Goal: Task Accomplishment & Management: Use online tool/utility

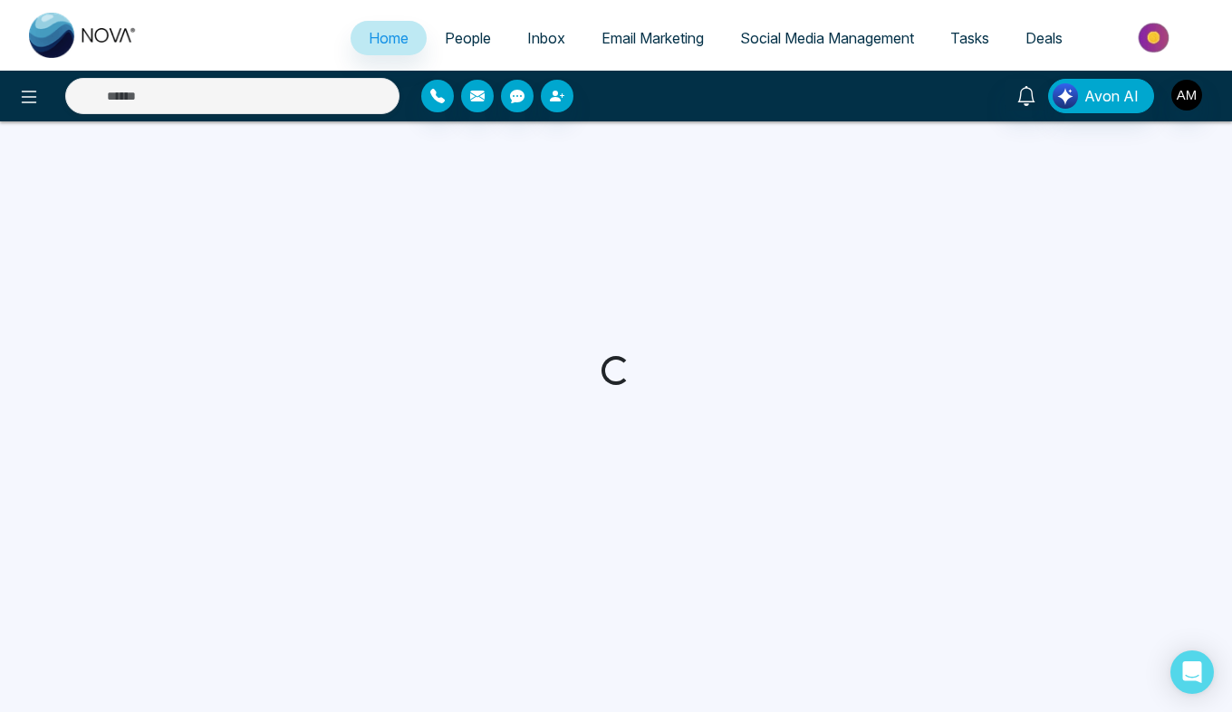
select select "*"
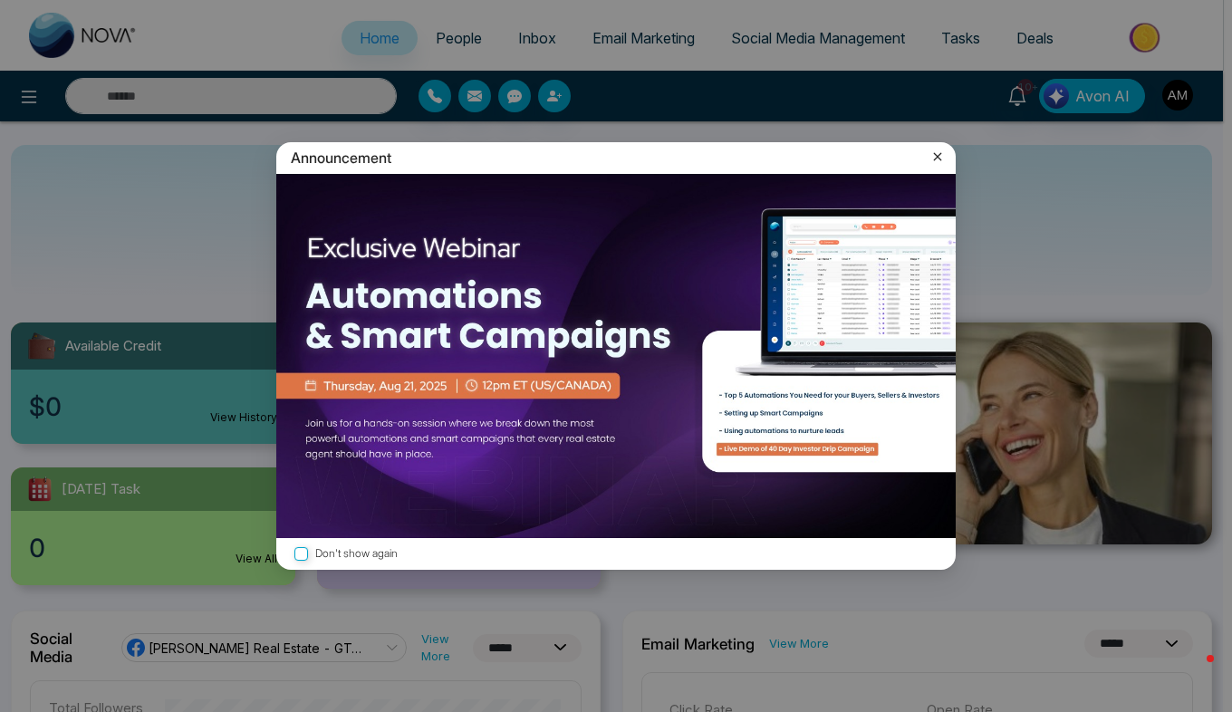
click at [934, 151] on icon at bounding box center [938, 157] width 18 height 18
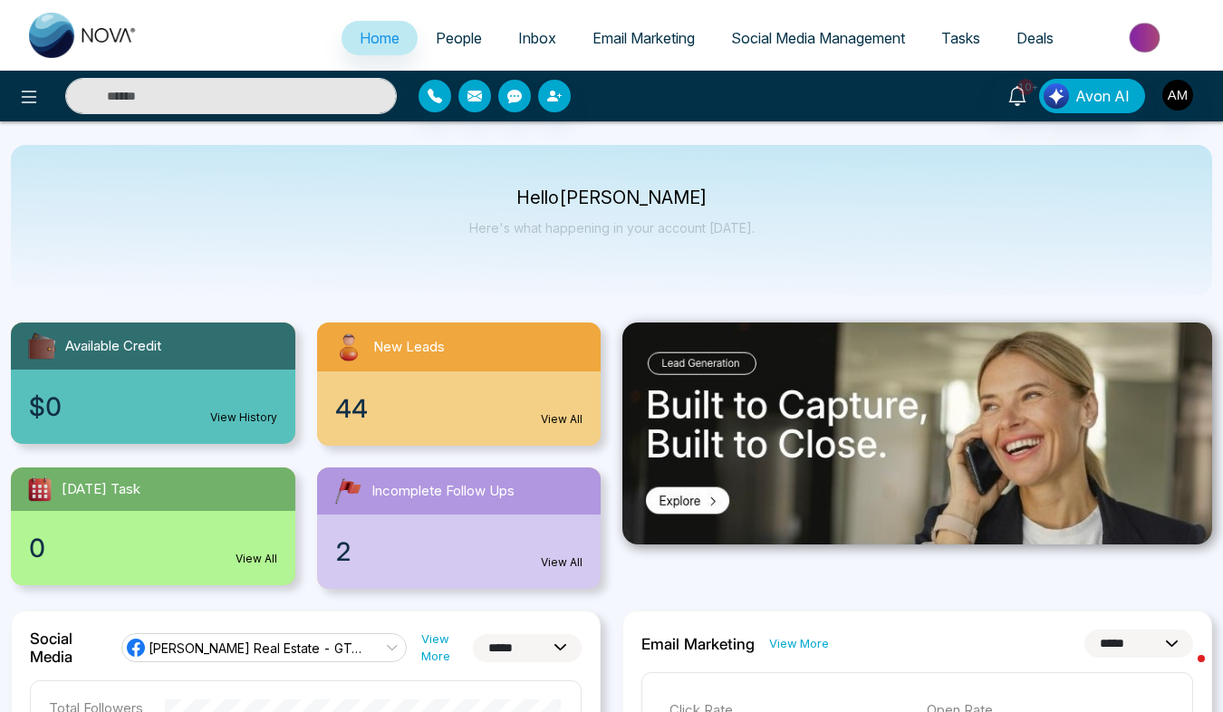
click at [637, 28] on link "Email Marketing" at bounding box center [643, 38] width 139 height 34
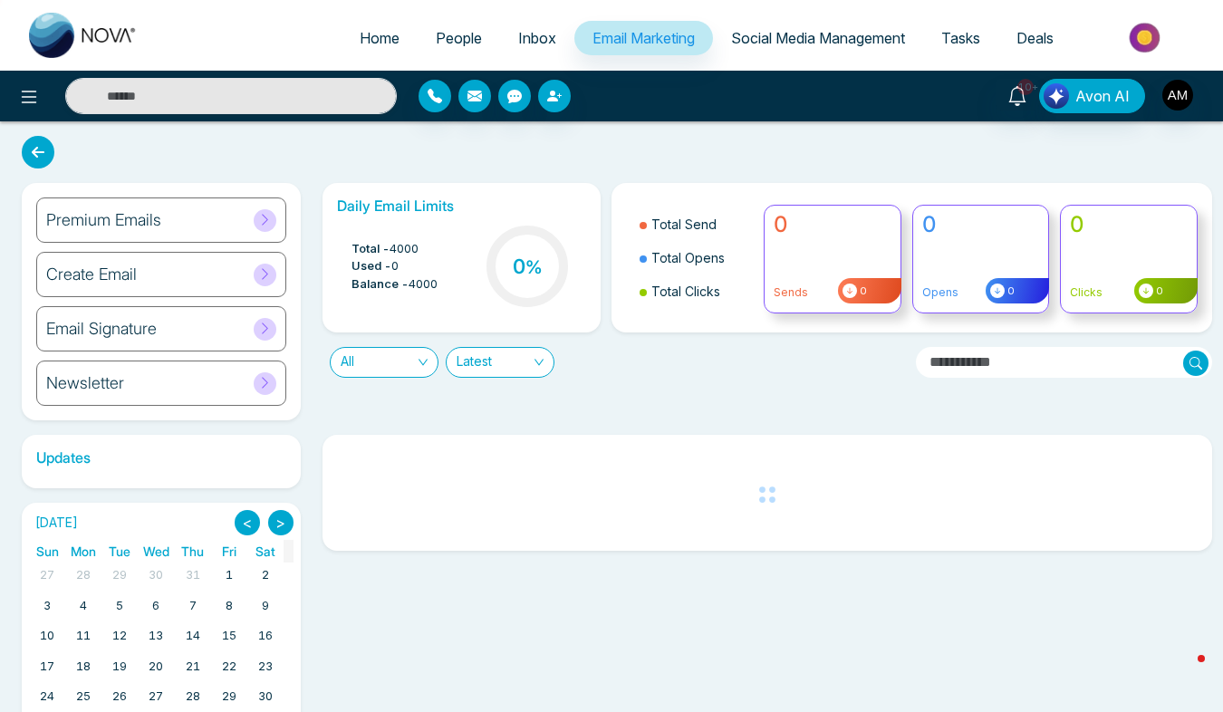
click at [269, 225] on icon at bounding box center [265, 220] width 14 height 14
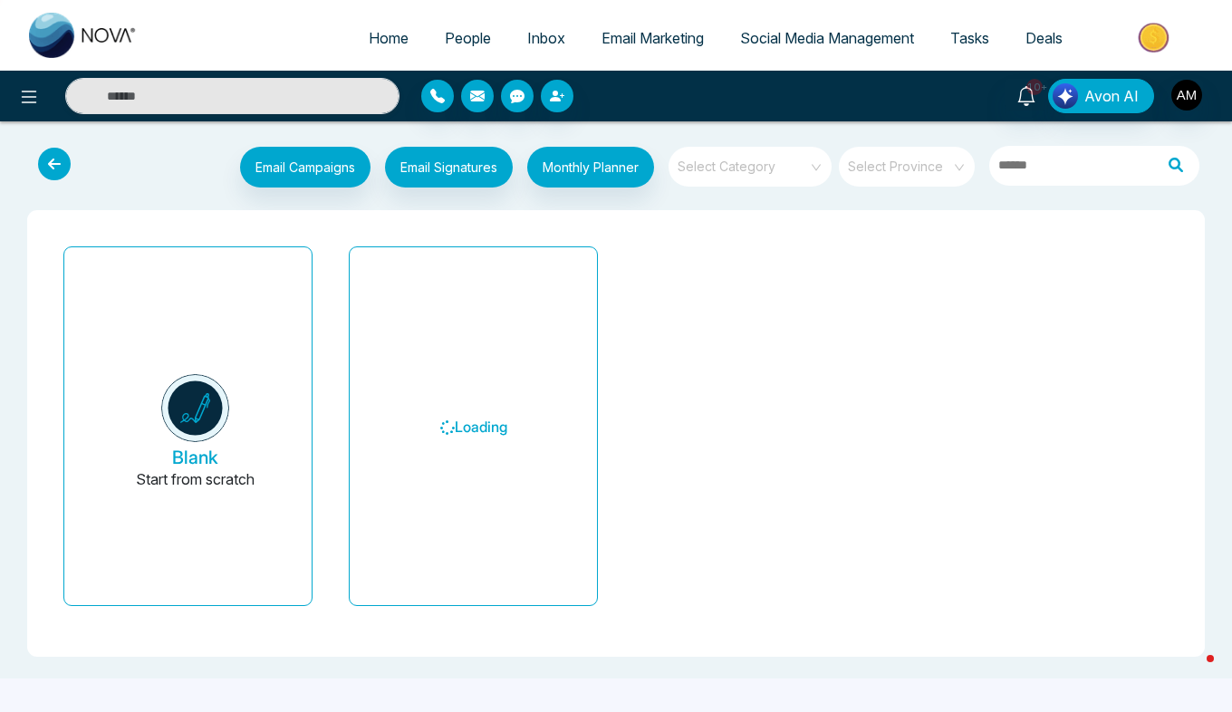
click at [745, 159] on input "search" at bounding box center [744, 160] width 130 height 27
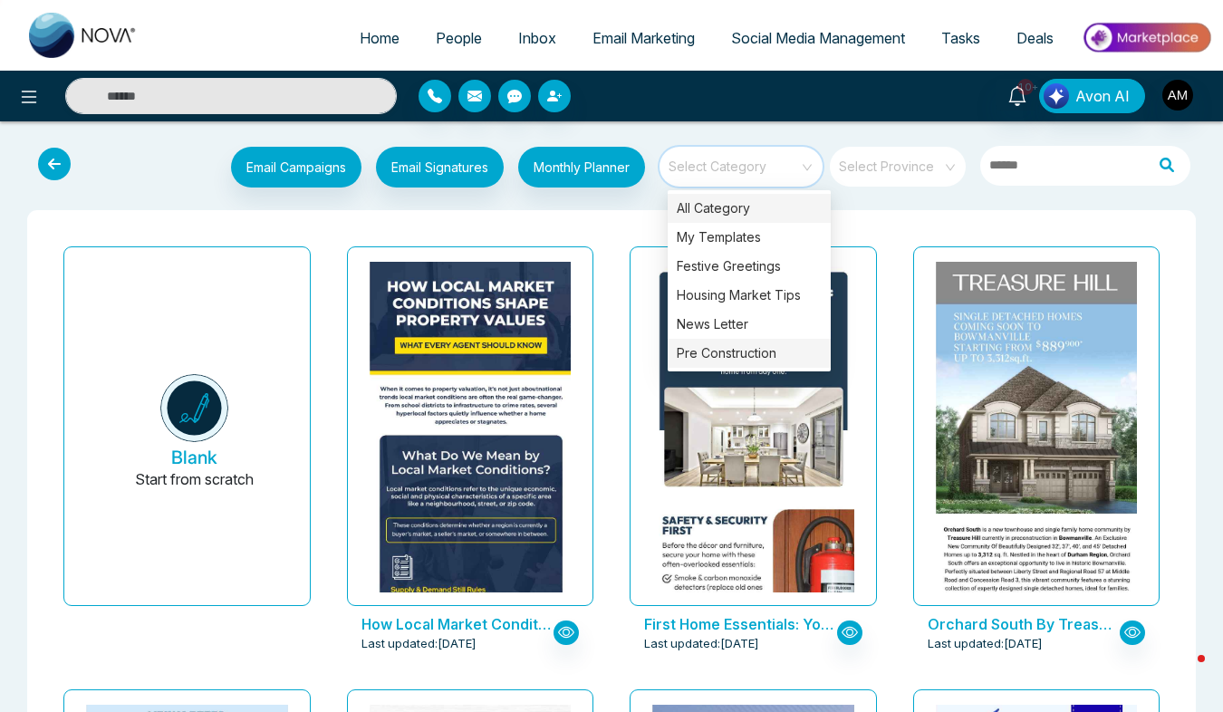
click at [727, 345] on div "Pre Construction" at bounding box center [749, 353] width 163 height 29
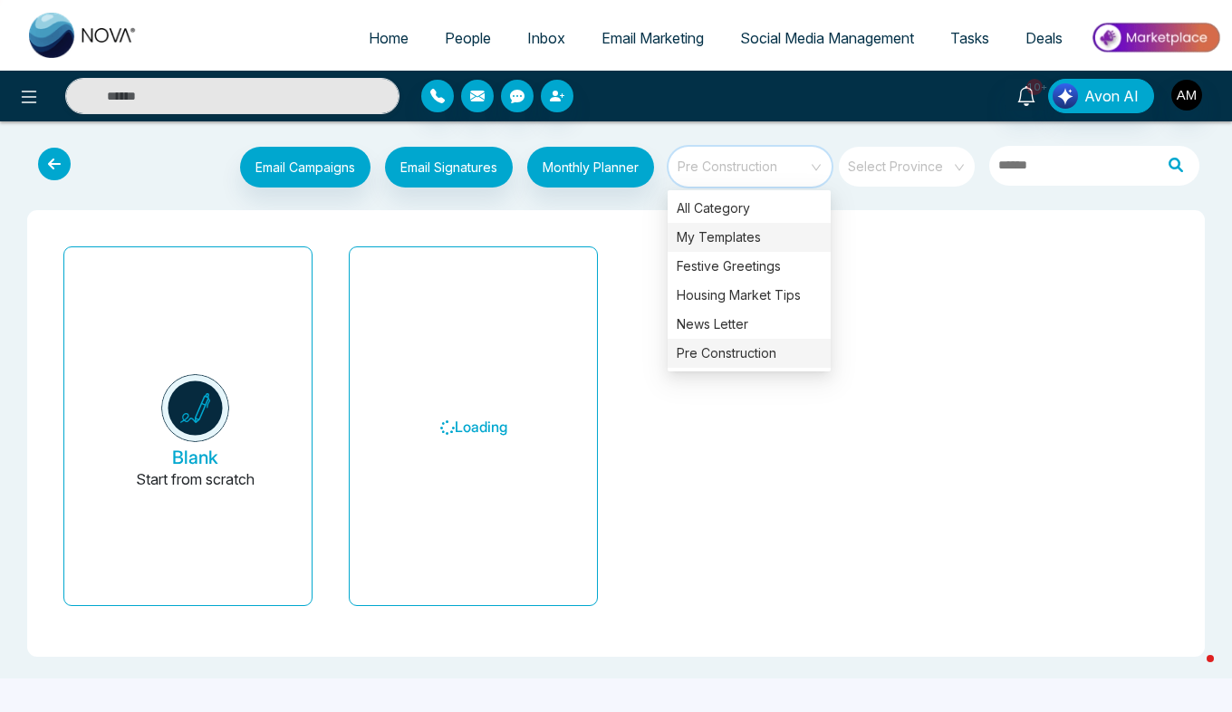
click at [718, 236] on div "My Templates" at bounding box center [749, 237] width 163 height 29
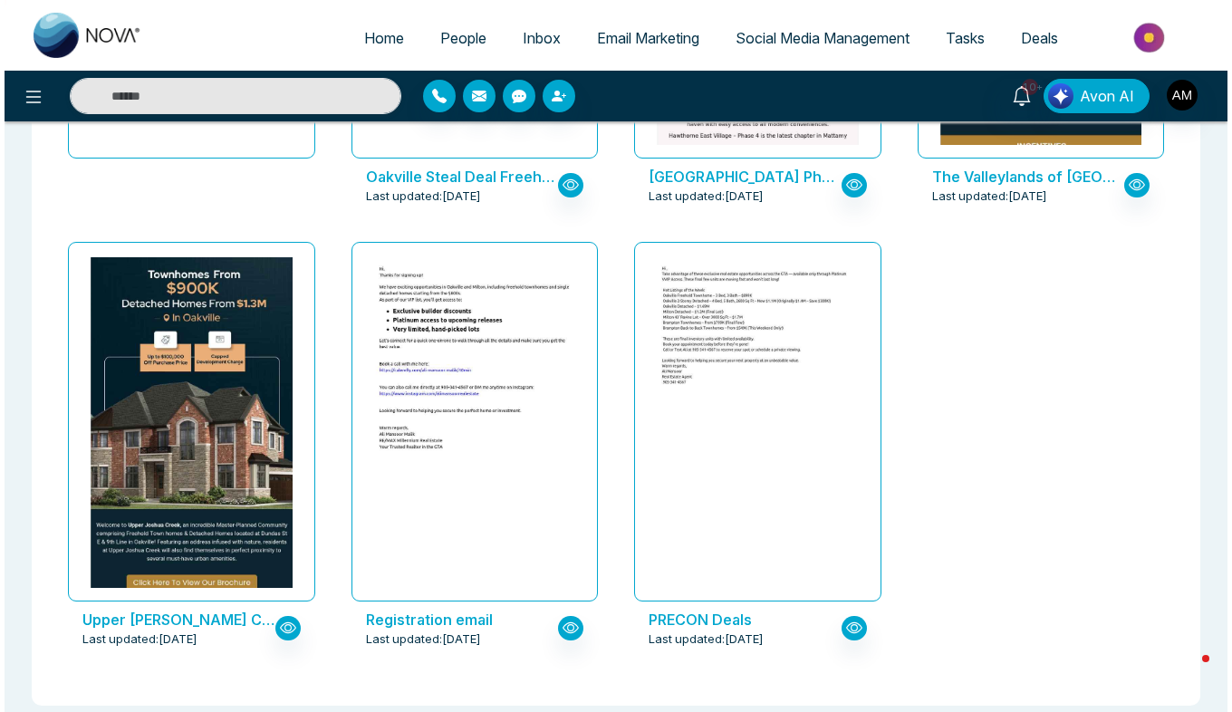
scroll to position [463, 0]
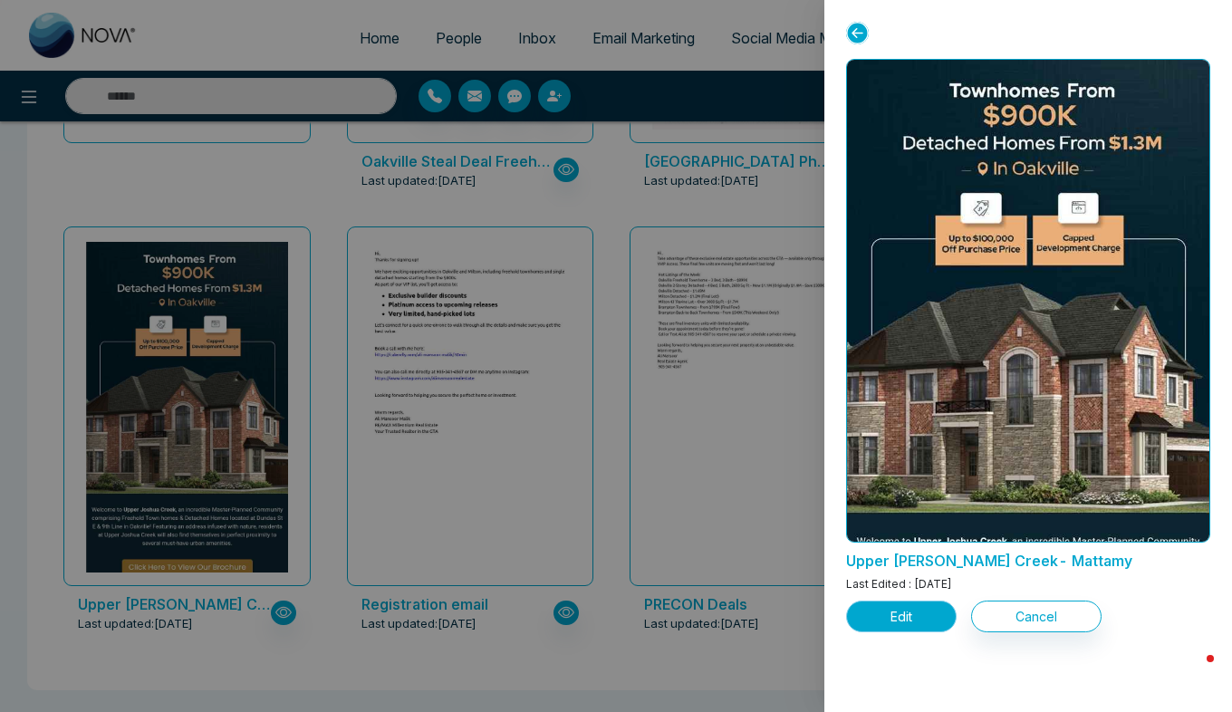
click at [919, 620] on button "Edit" at bounding box center [901, 617] width 111 height 32
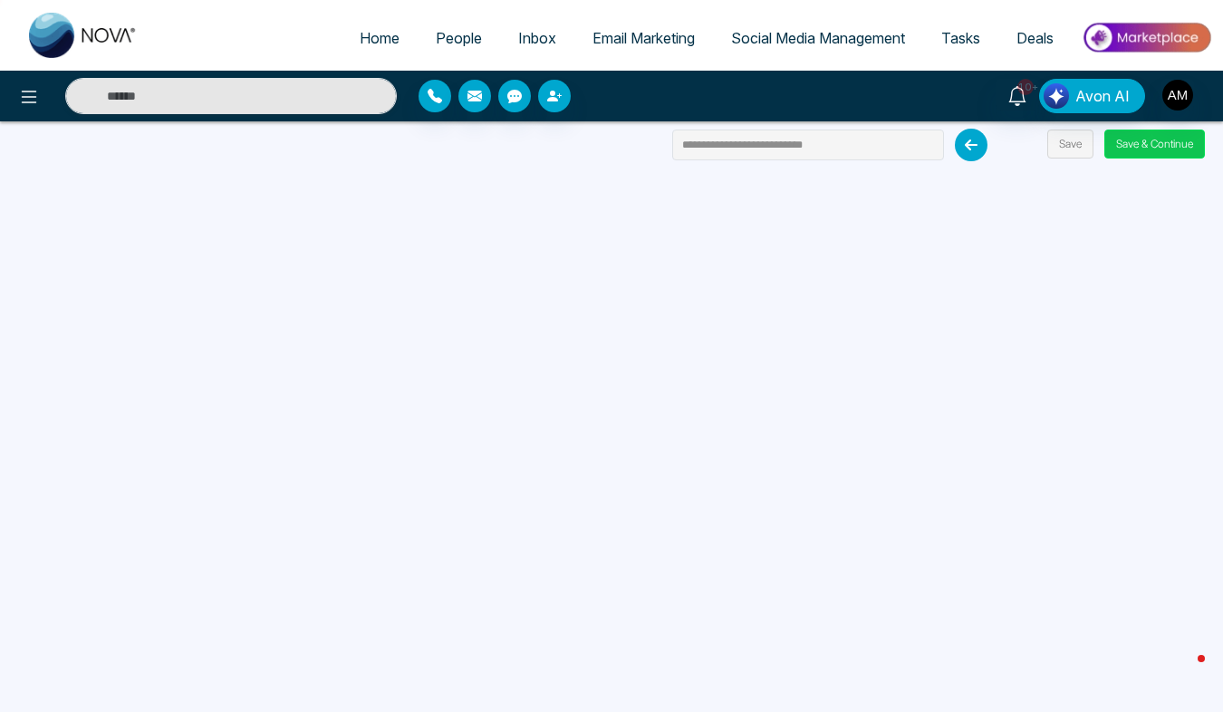
click at [1128, 146] on button "Save & Continue" at bounding box center [1155, 144] width 101 height 29
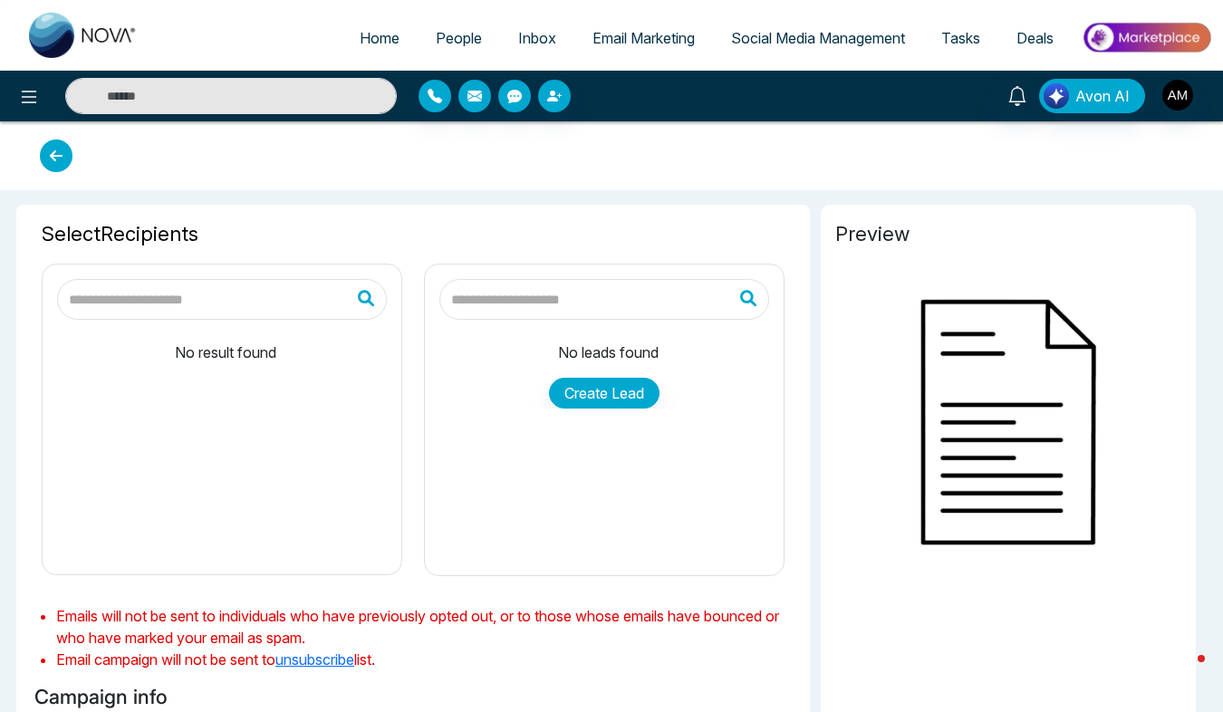
type input "**********"
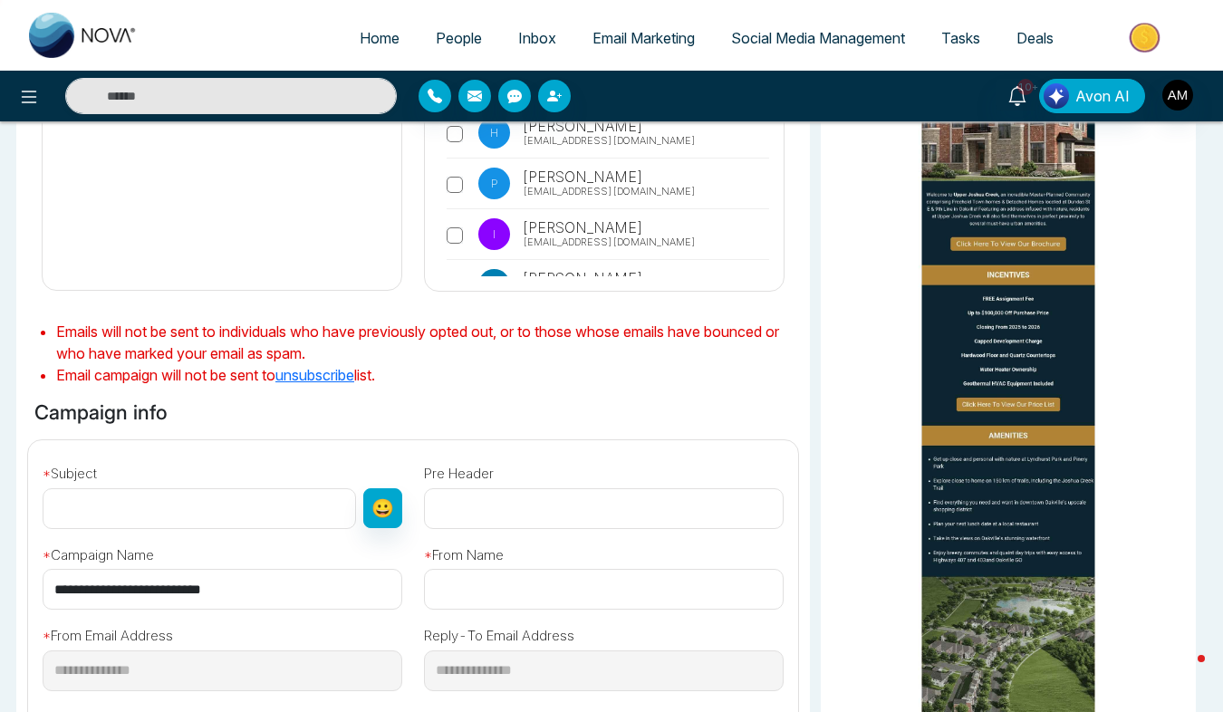
scroll to position [375, 0]
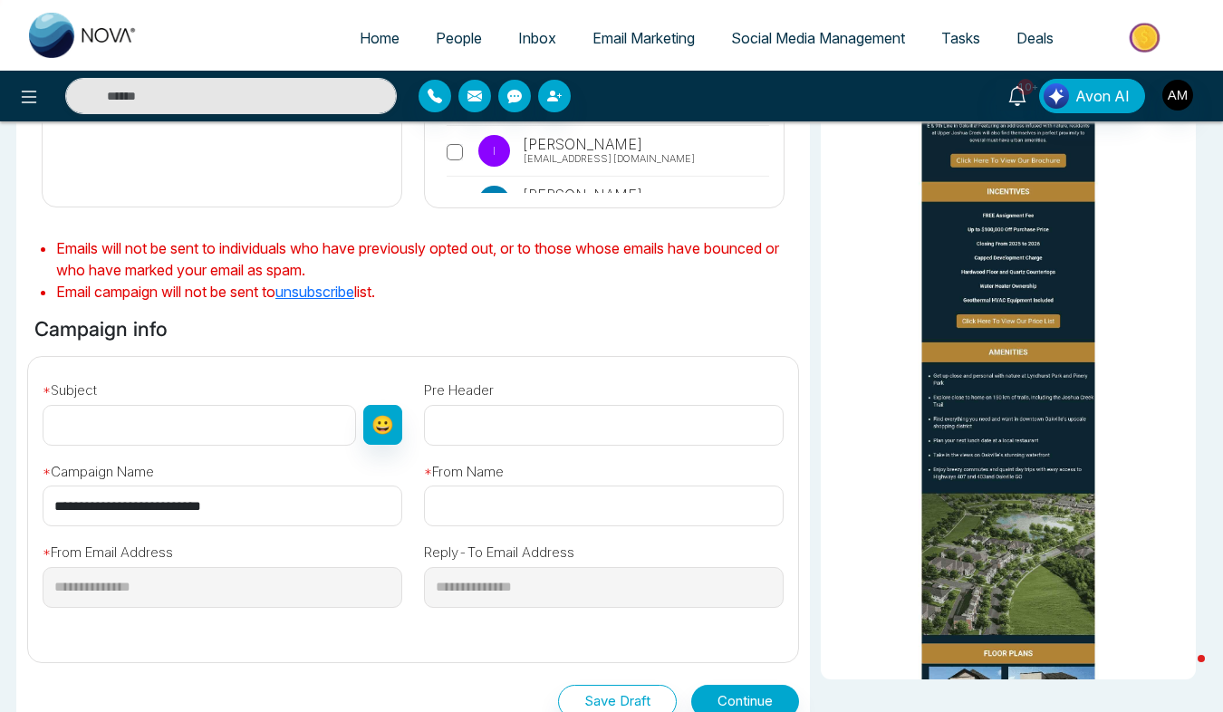
click at [163, 420] on input "text" at bounding box center [200, 425] width 314 height 41
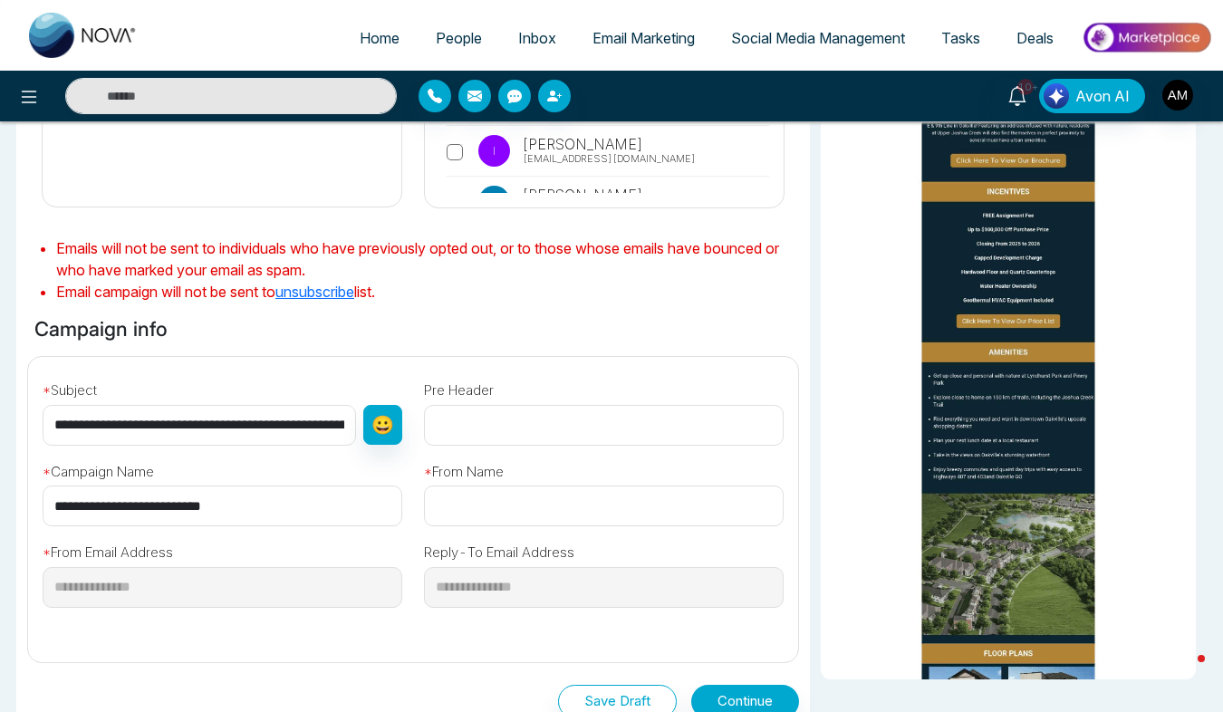
click at [53, 431] on input "**********" at bounding box center [200, 425] width 314 height 41
drag, startPoint x: 198, startPoint y: 435, endPoint x: 474, endPoint y: 459, distance: 276.5
click at [474, 459] on div "**********" at bounding box center [413, 502] width 792 height 291
type input "**********"
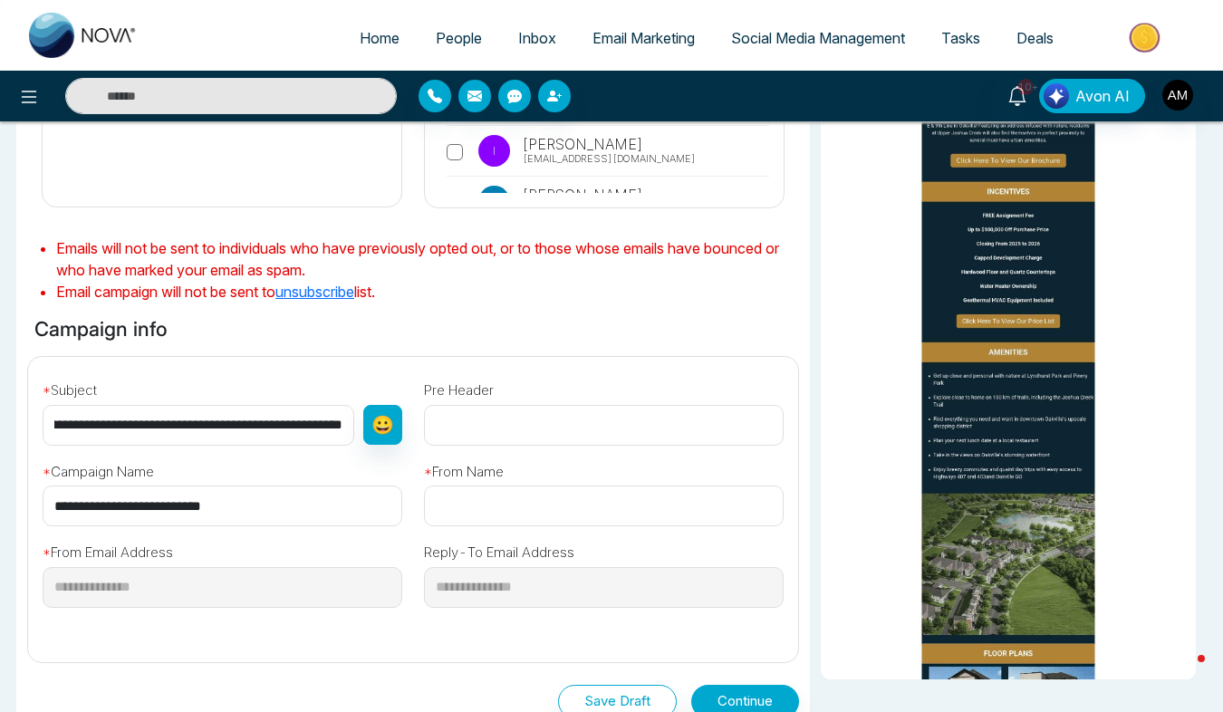
click at [544, 438] on input "text" at bounding box center [604, 425] width 360 height 41
type input "**********"
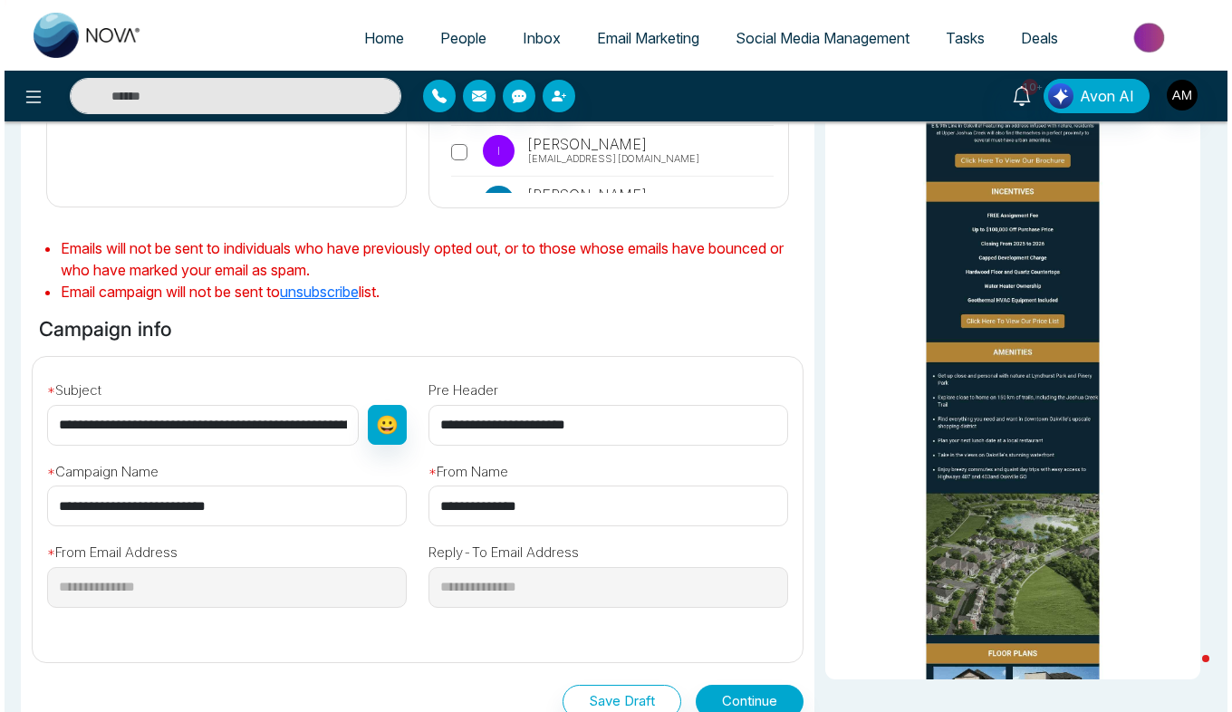
scroll to position [492, 0]
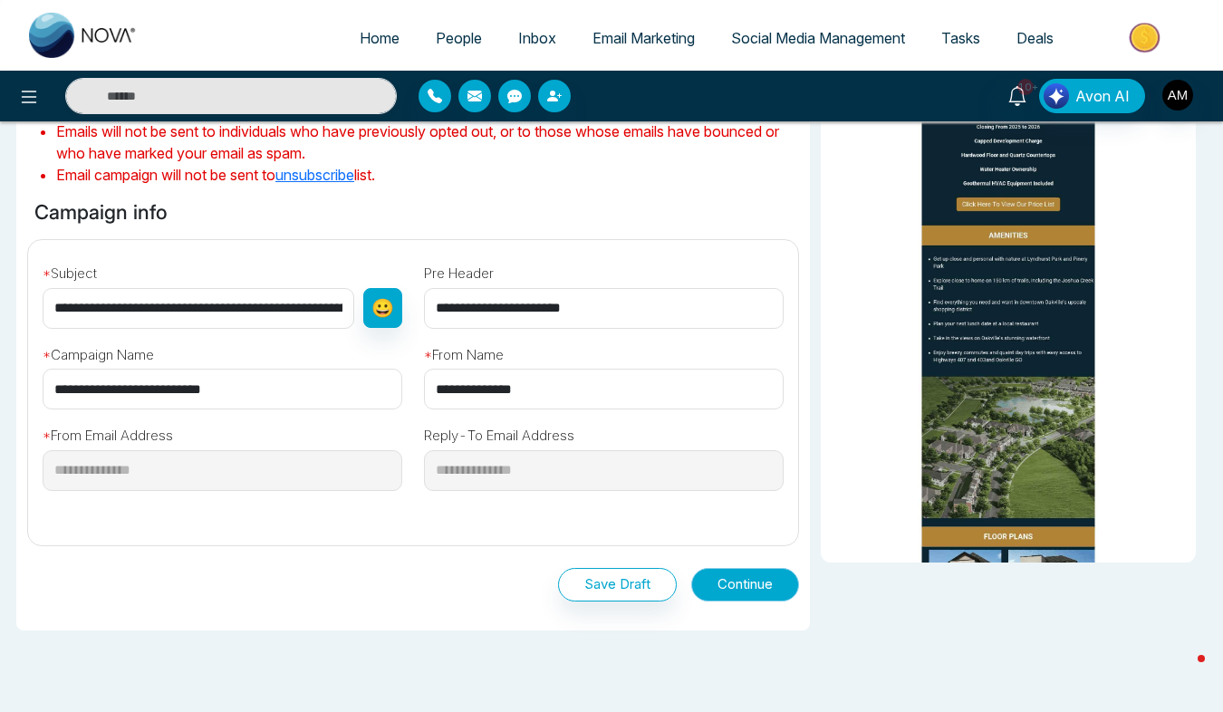
click at [730, 583] on button "Continue" at bounding box center [745, 585] width 108 height 34
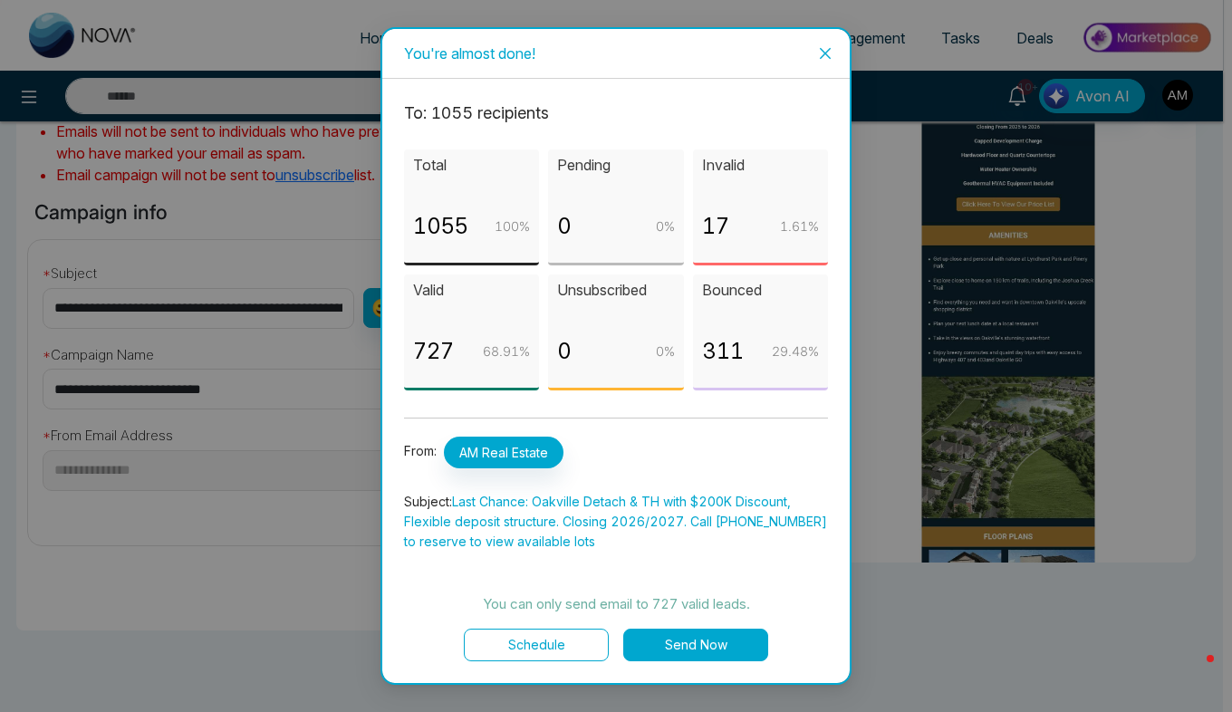
click at [700, 633] on button "Send Now" at bounding box center [695, 645] width 145 height 33
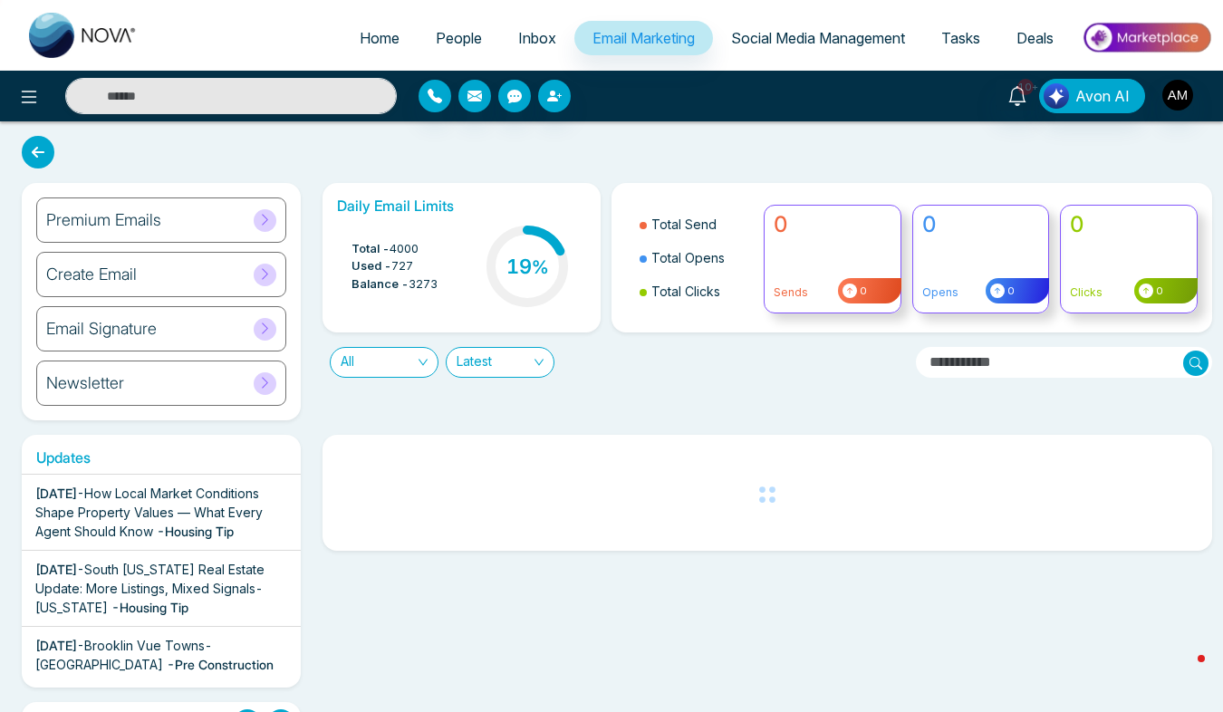
click at [271, 214] on icon at bounding box center [265, 220] width 14 height 14
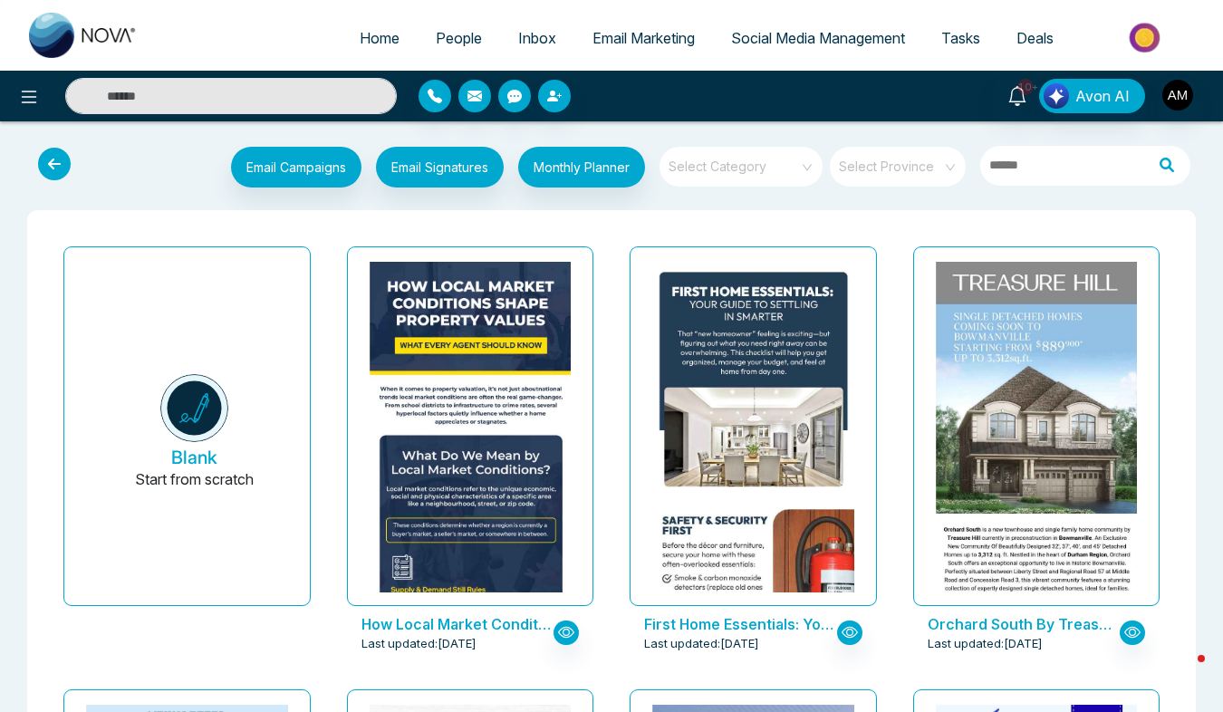
click at [714, 173] on input "search" at bounding box center [735, 160] width 130 height 27
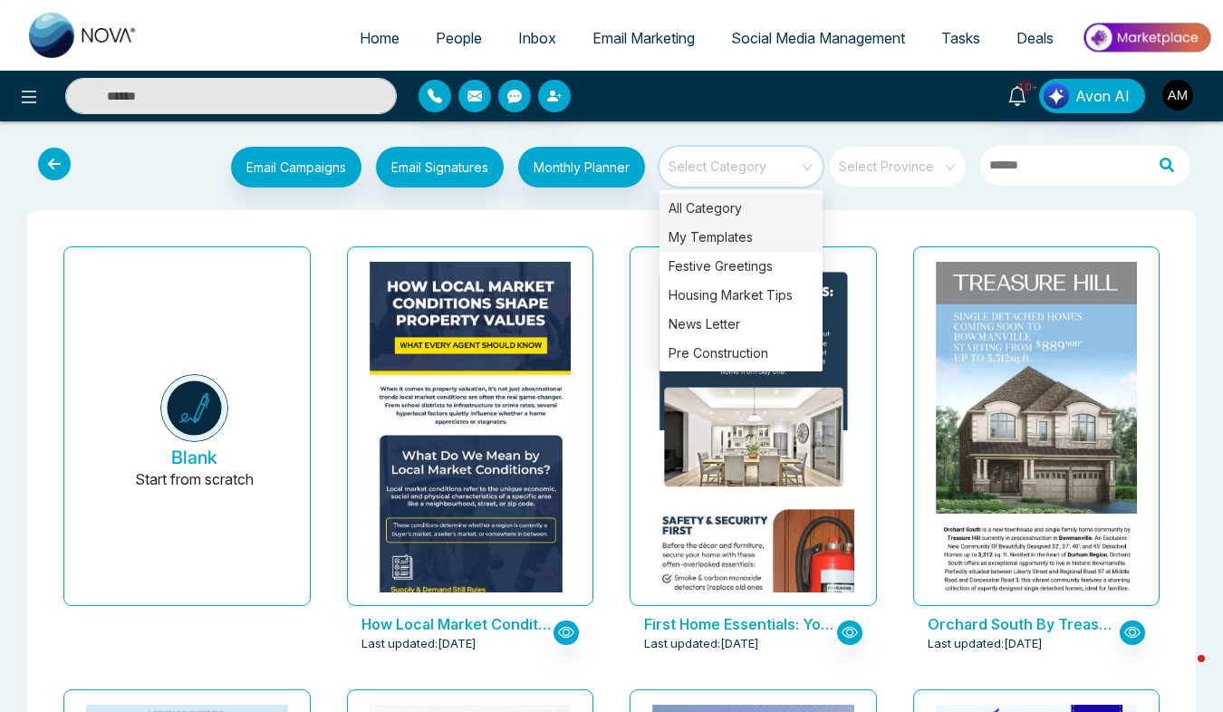
click at [690, 239] on div "My Templates" at bounding box center [741, 237] width 163 height 29
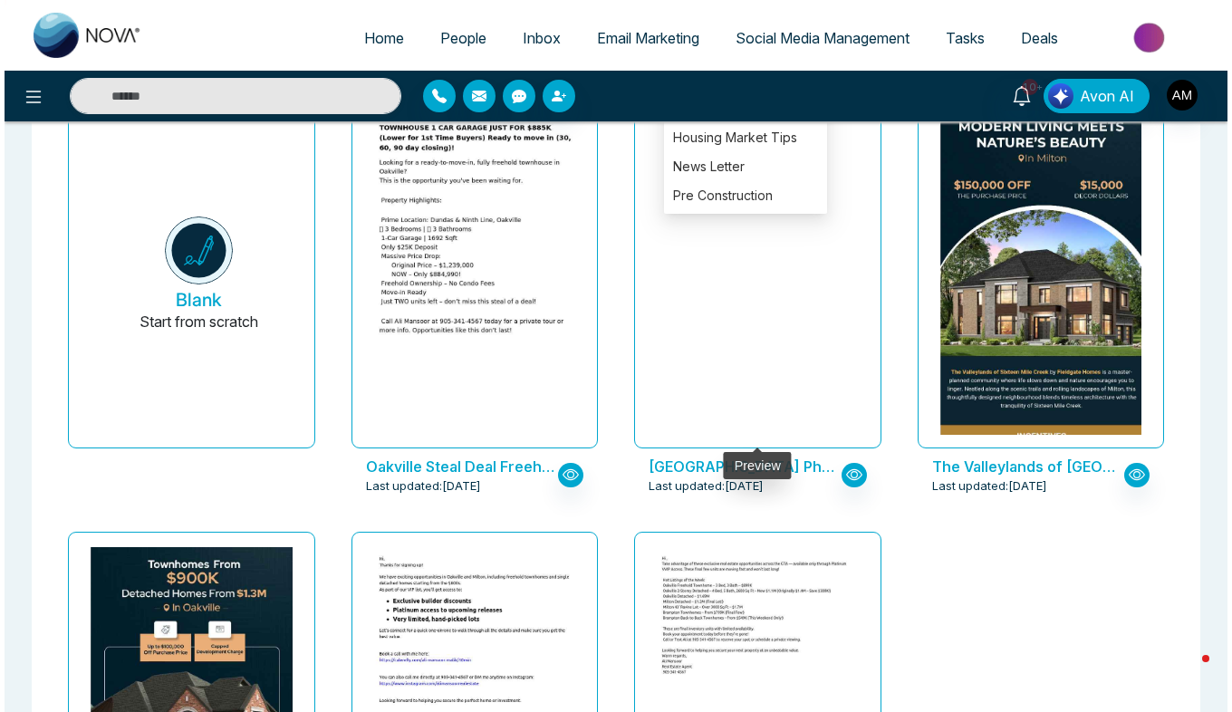
scroll to position [167, 0]
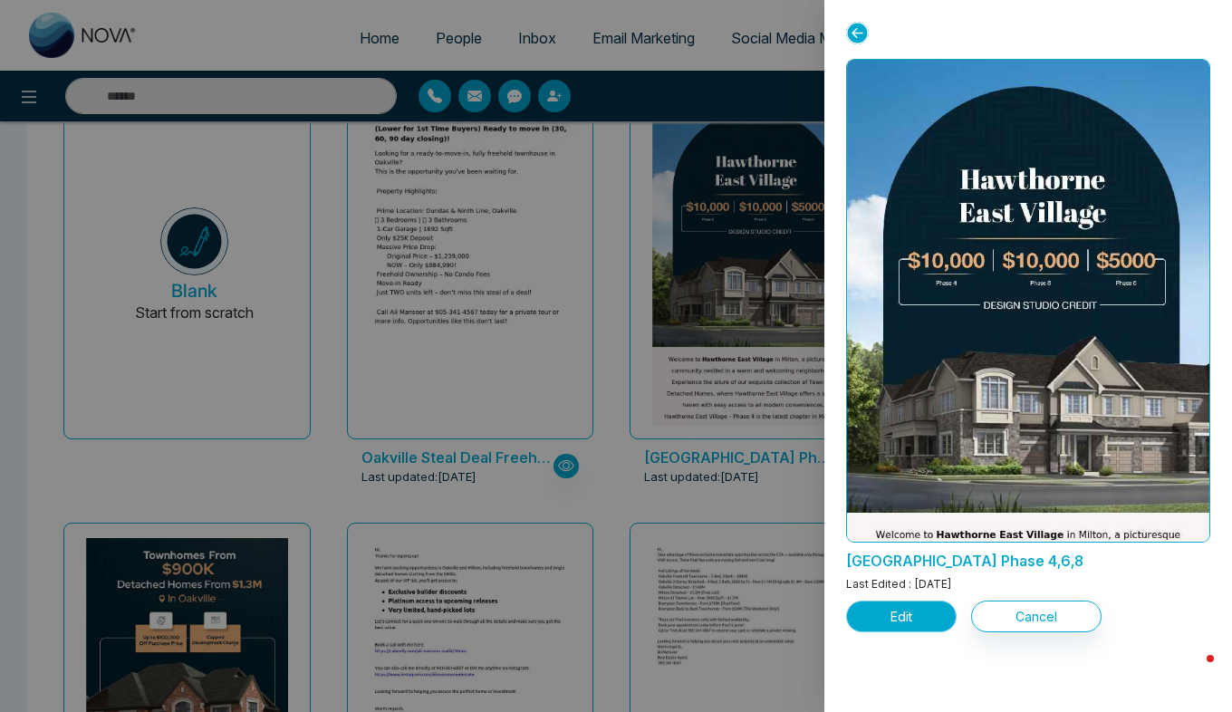
click at [888, 630] on button "Edit" at bounding box center [901, 617] width 111 height 32
click at [886, 613] on button "Edit" at bounding box center [901, 617] width 111 height 32
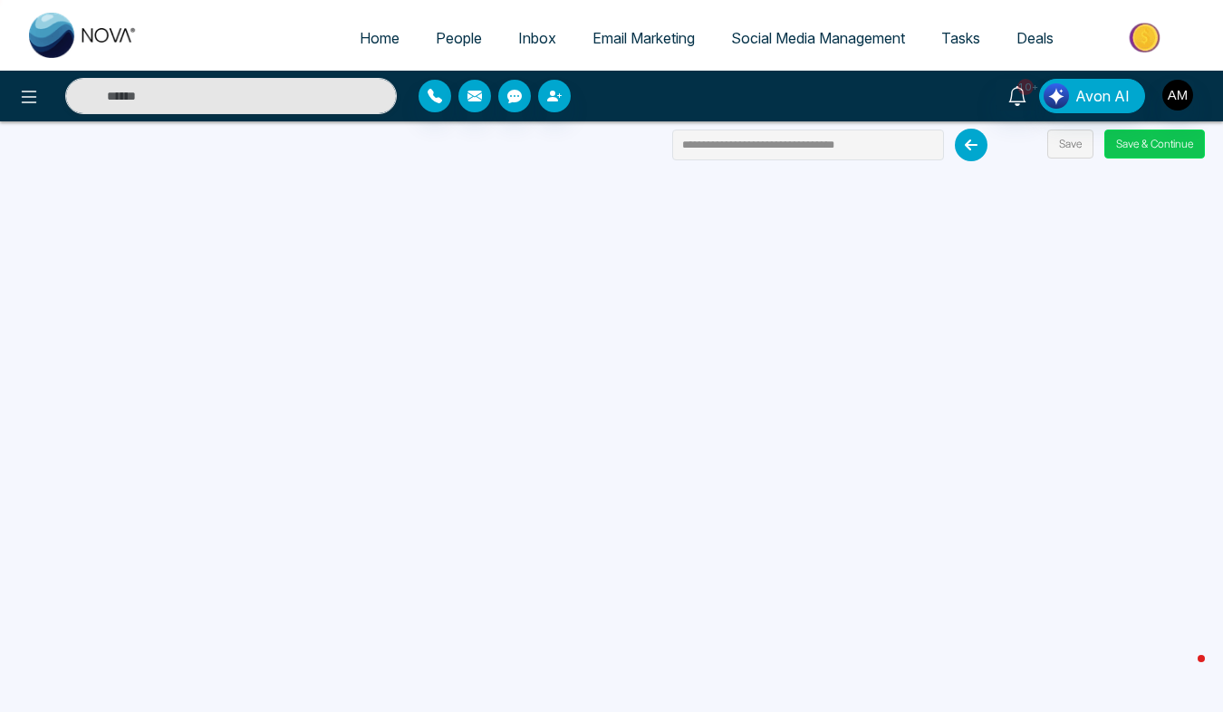
click at [1156, 155] on button "Save & Continue" at bounding box center [1155, 144] width 101 height 29
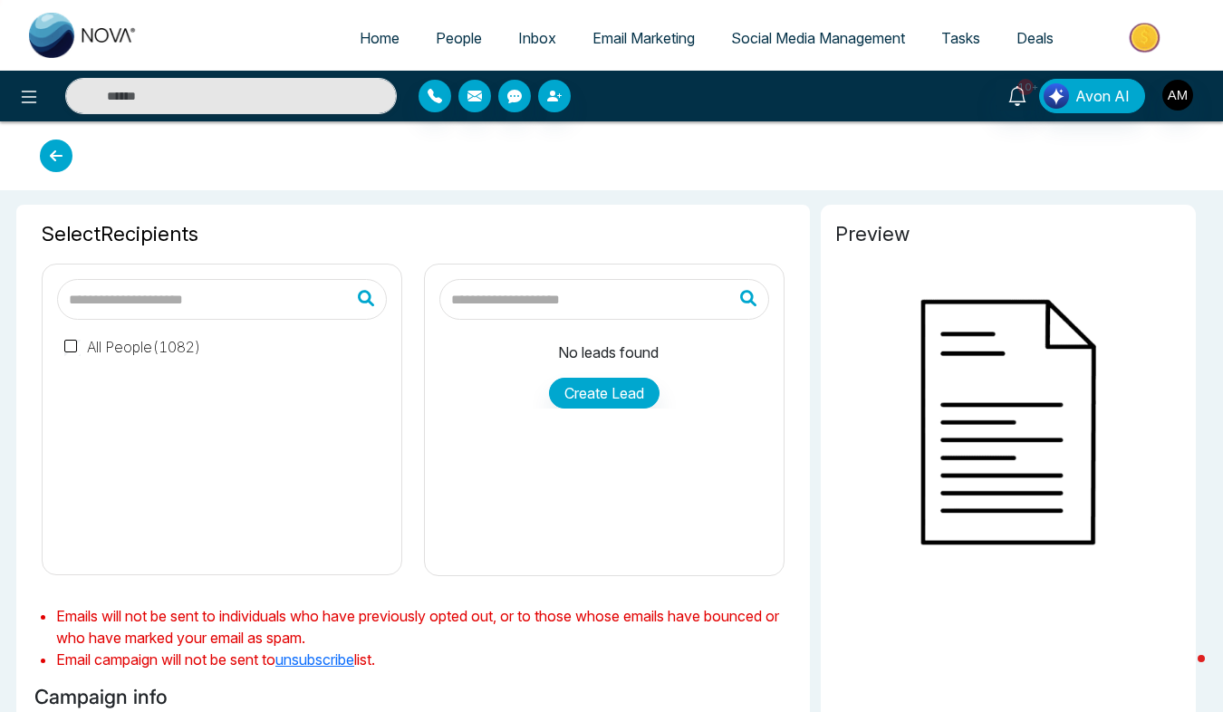
type input "**********"
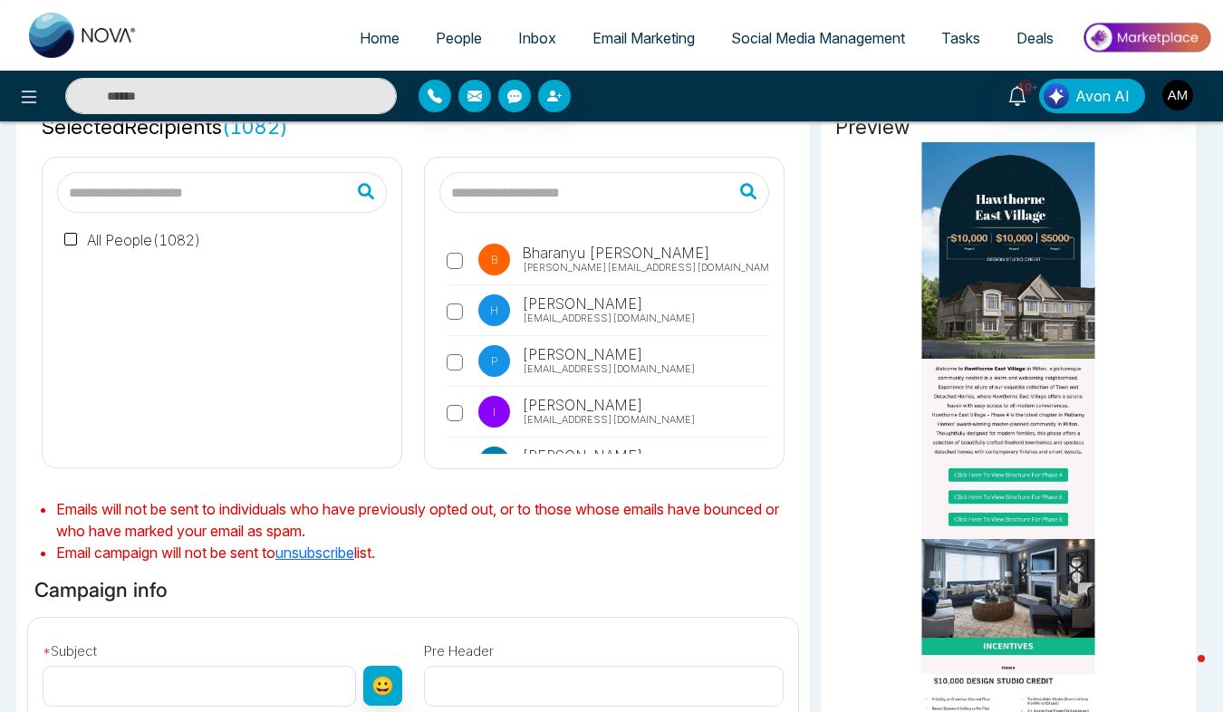
scroll to position [341, 0]
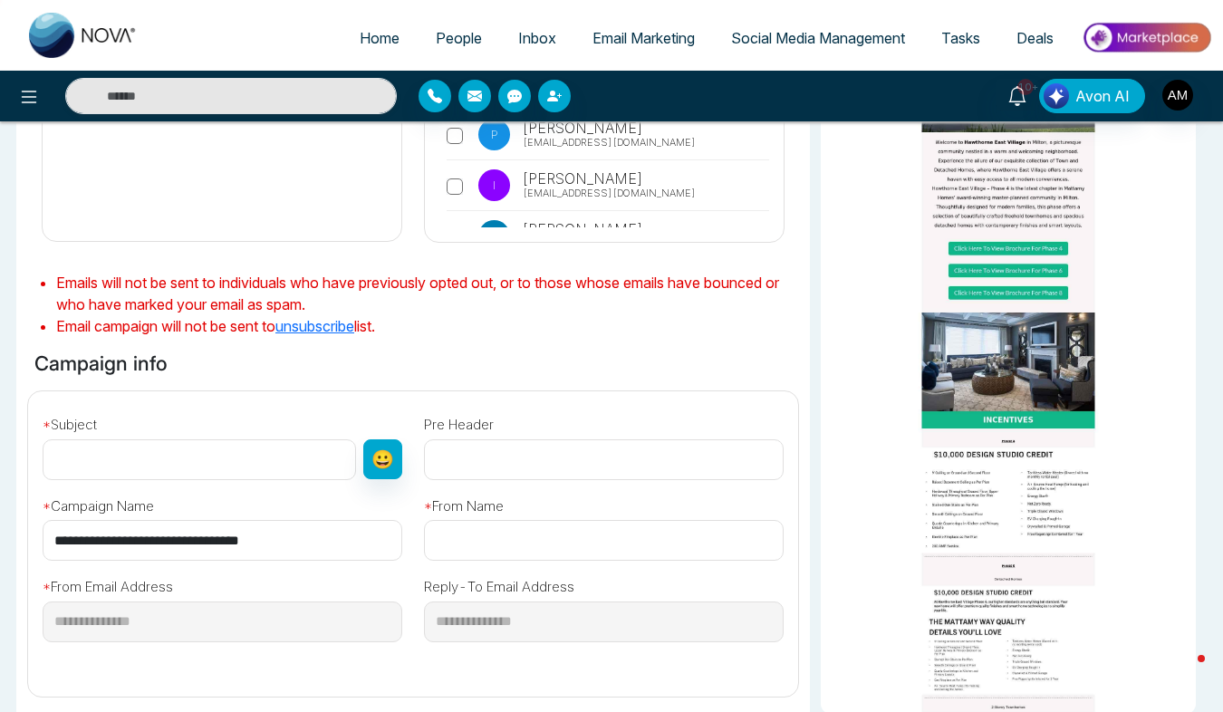
click at [130, 455] on input "text" at bounding box center [200, 459] width 314 height 41
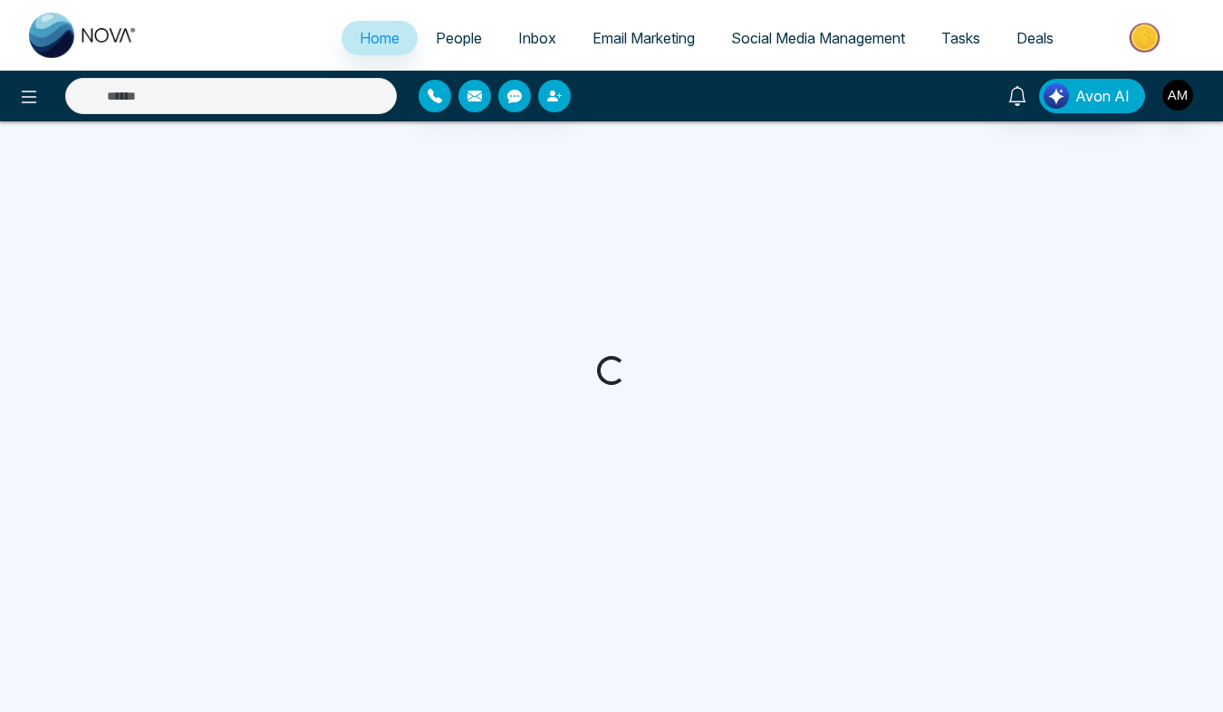
select select "*"
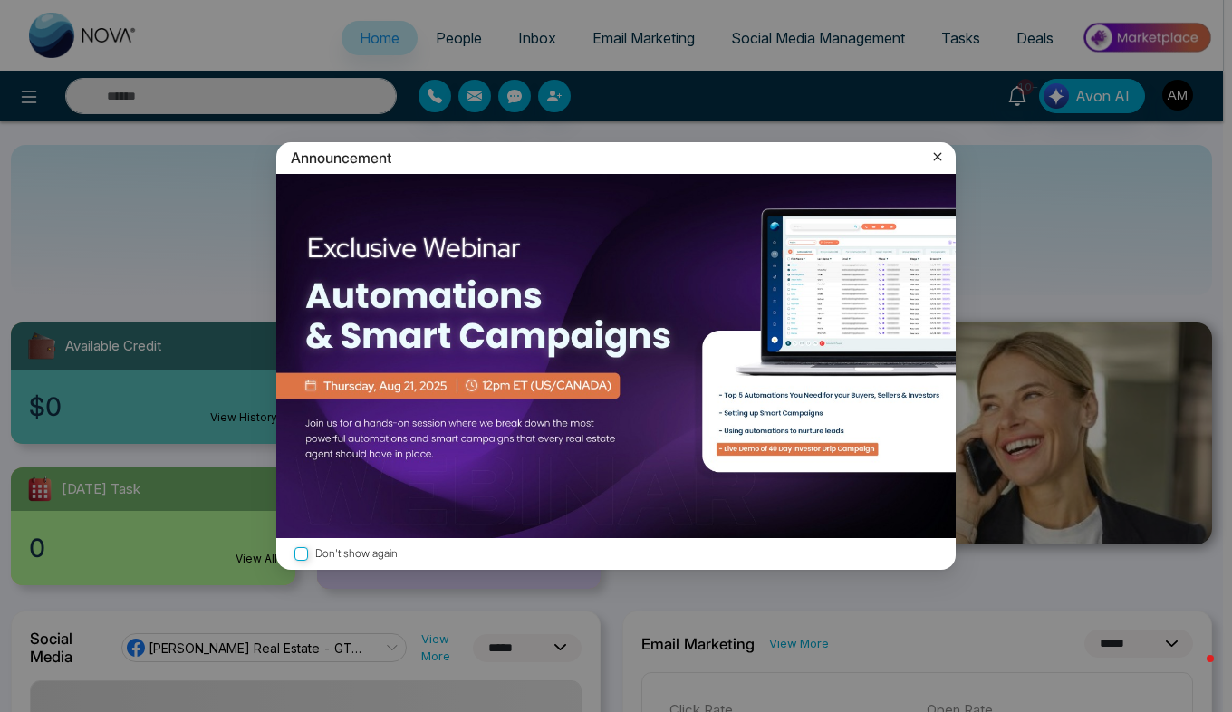
click at [932, 159] on icon at bounding box center [938, 157] width 18 height 18
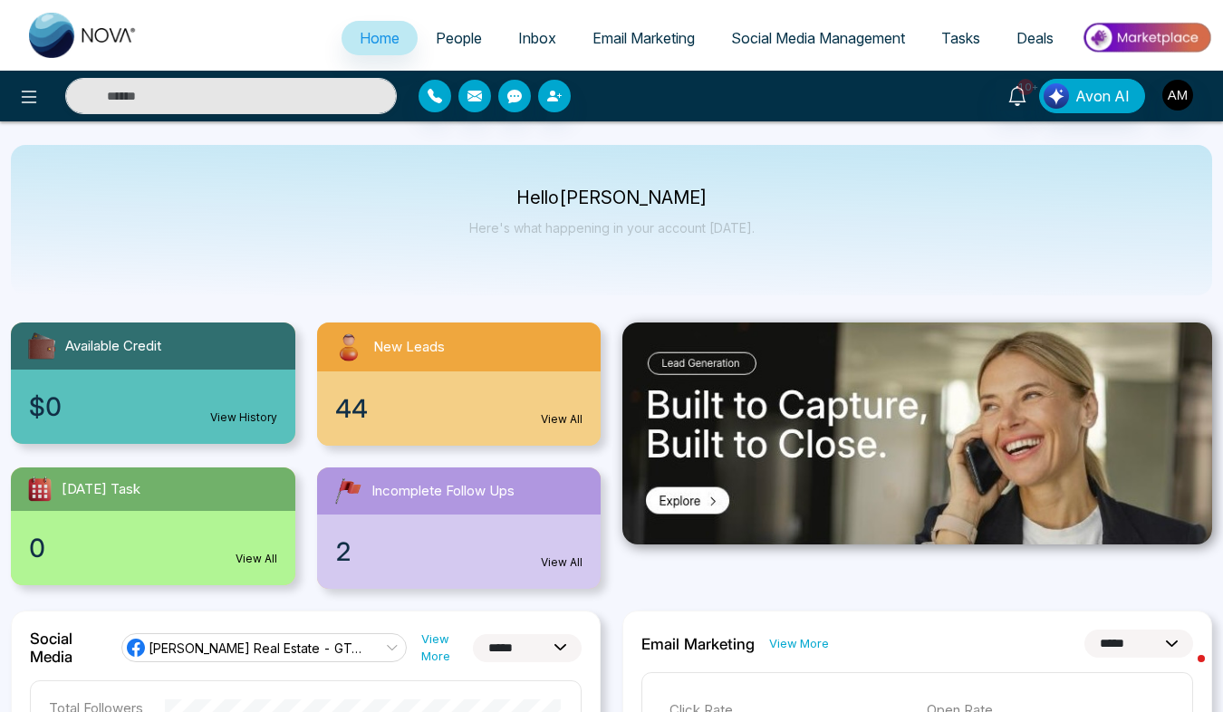
click at [644, 52] on link "Email Marketing" at bounding box center [643, 38] width 139 height 34
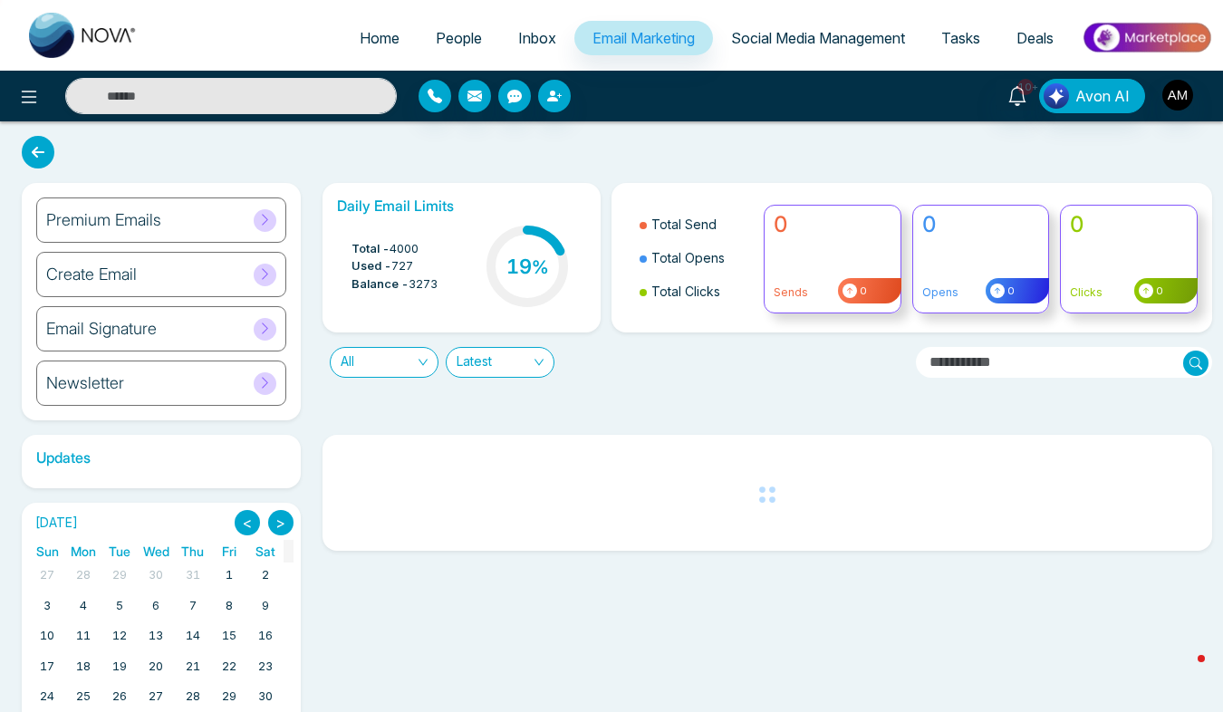
click at [268, 211] on span at bounding box center [265, 220] width 23 height 23
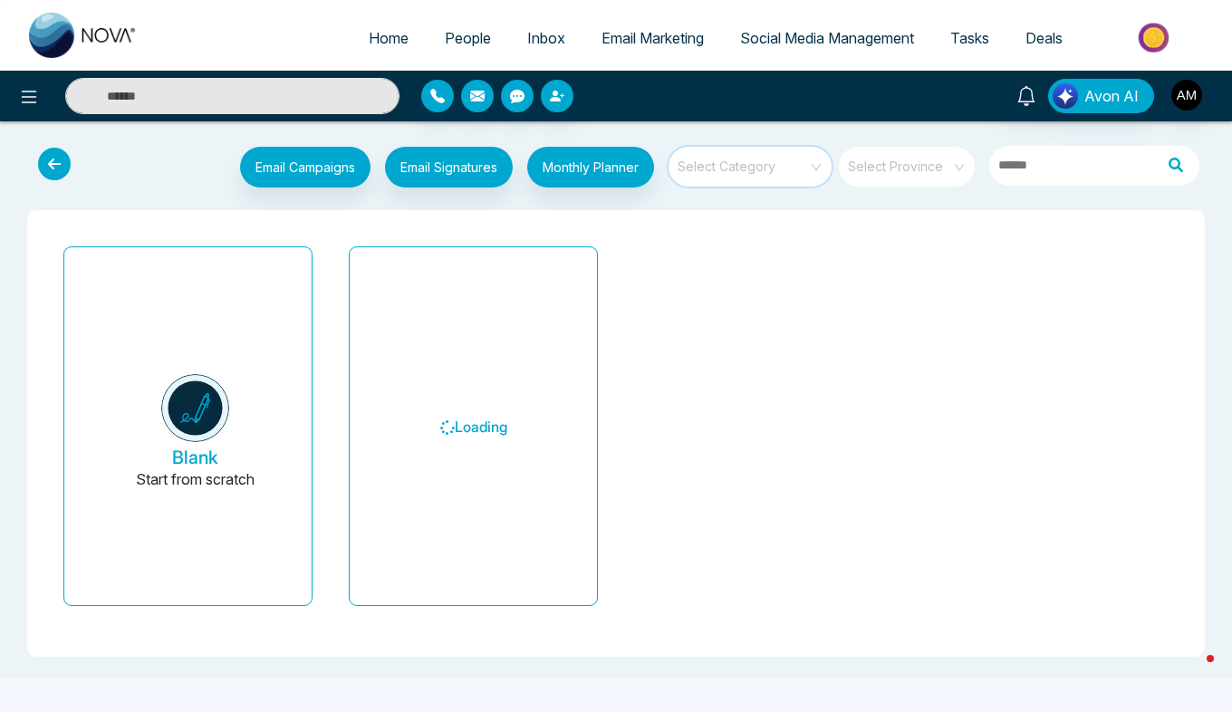
click at [711, 157] on input "search" at bounding box center [744, 160] width 130 height 27
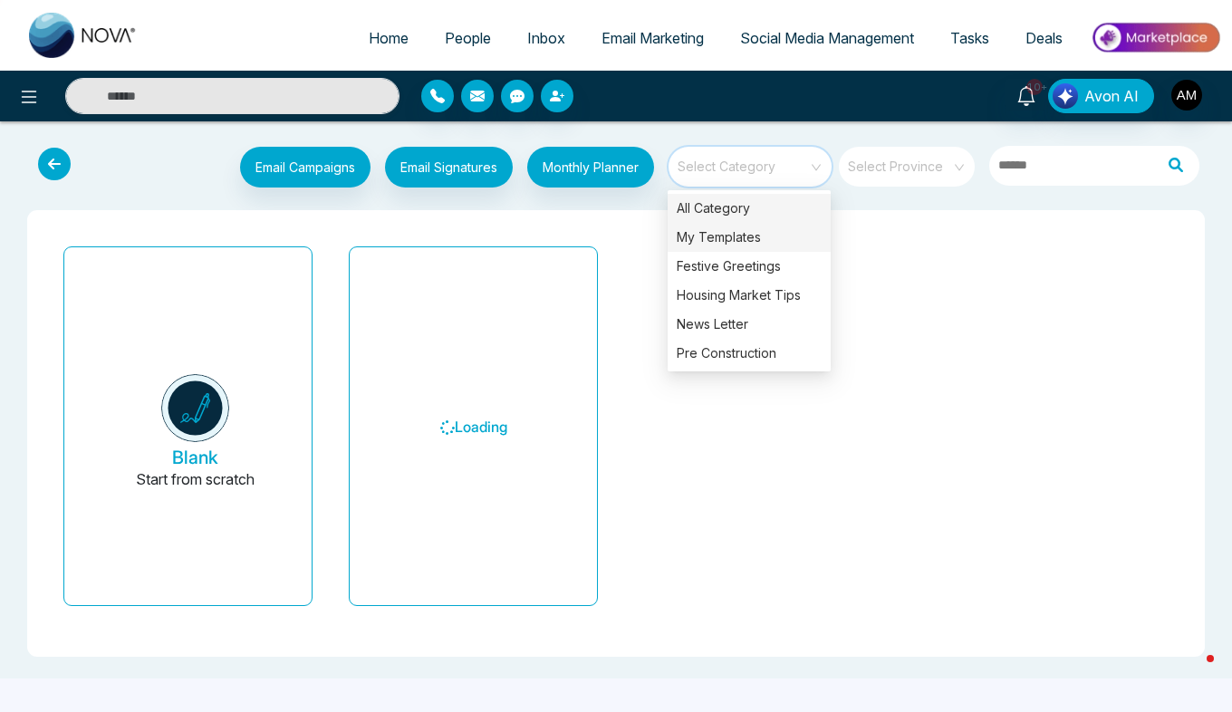
click at [706, 235] on div "My Templates" at bounding box center [749, 237] width 163 height 29
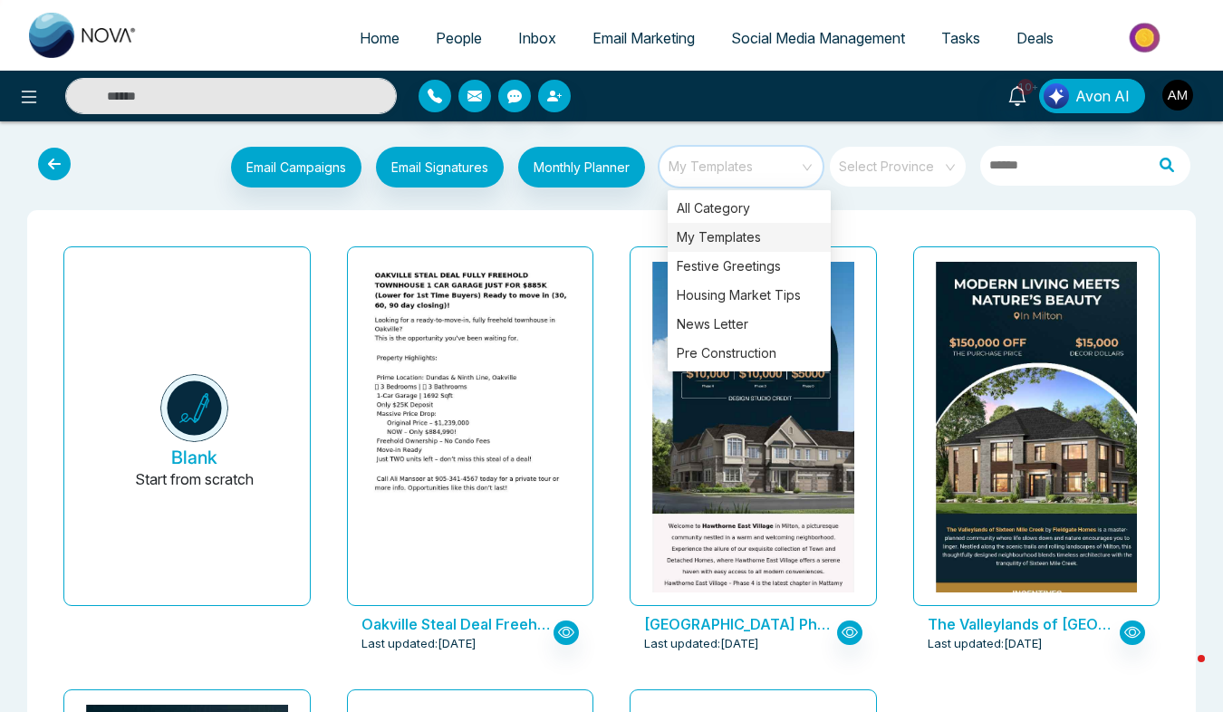
click at [731, 233] on div "My Templates" at bounding box center [749, 237] width 163 height 29
click at [917, 209] on div "Email Campaigns Start from scratch? View my campaigns Email Signatures Monthly …" at bounding box center [611, 655] width 1223 height 1039
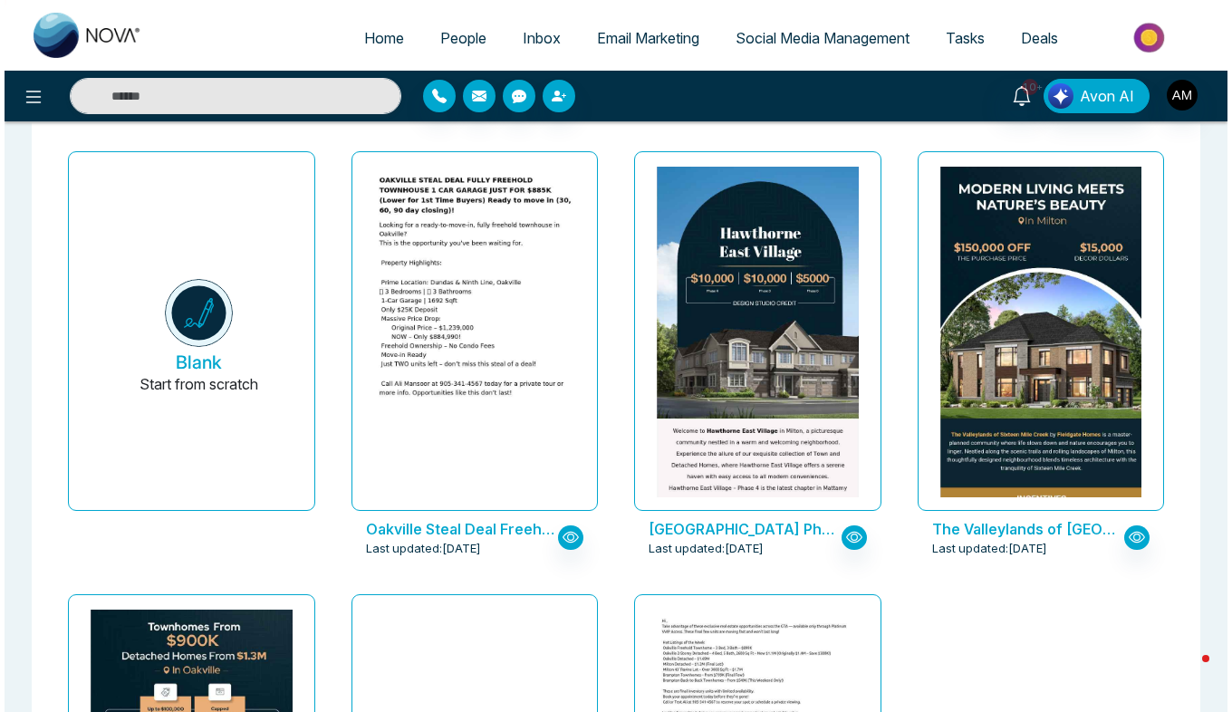
scroll to position [94, 0]
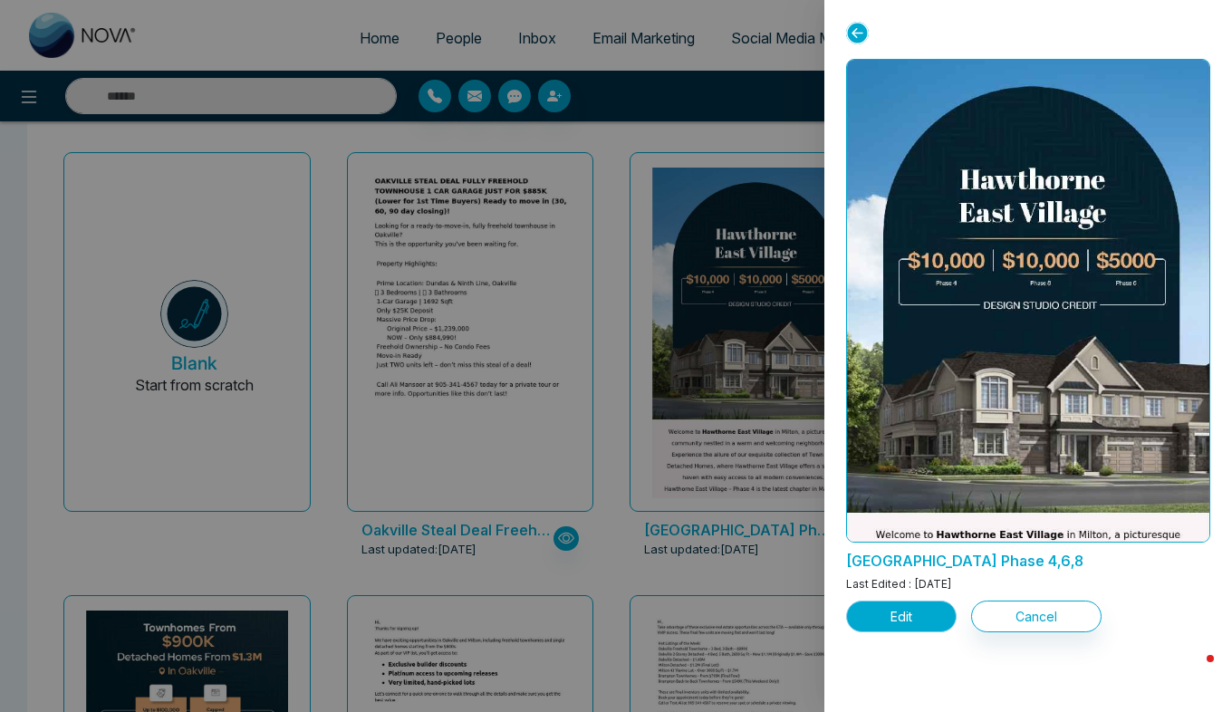
click at [891, 610] on button "Edit" at bounding box center [901, 617] width 111 height 32
click at [890, 617] on button "Edit" at bounding box center [901, 617] width 111 height 32
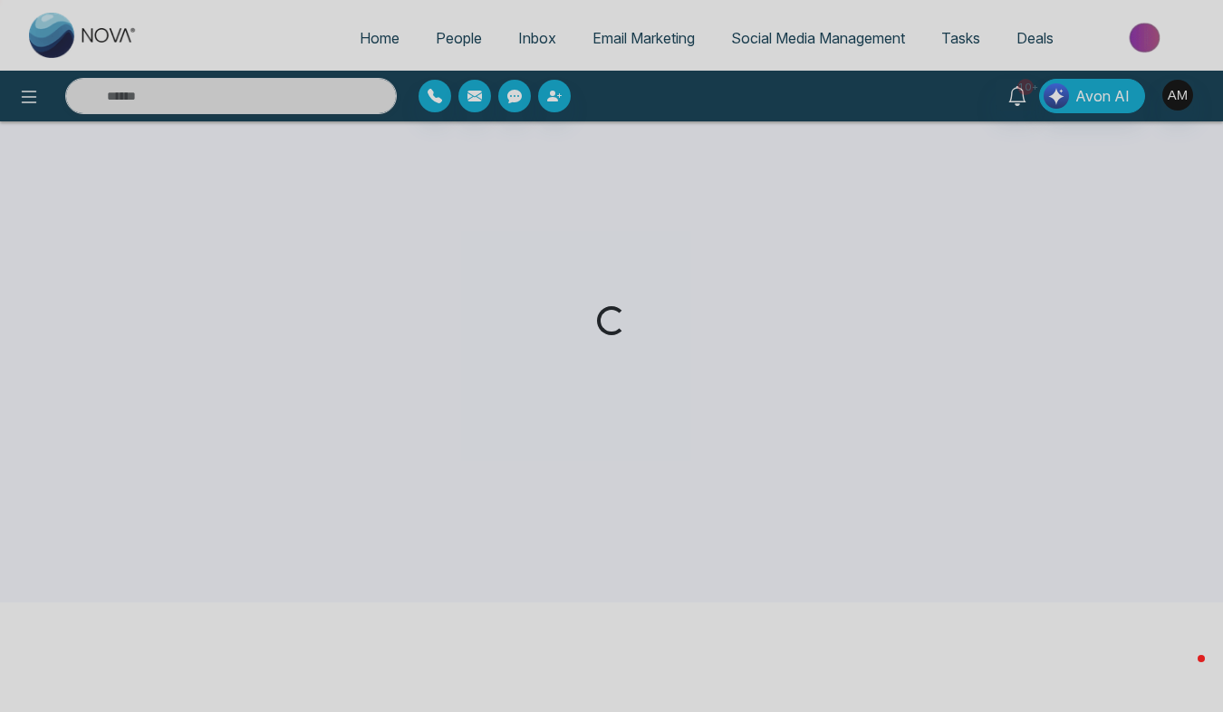
scroll to position [117, 0]
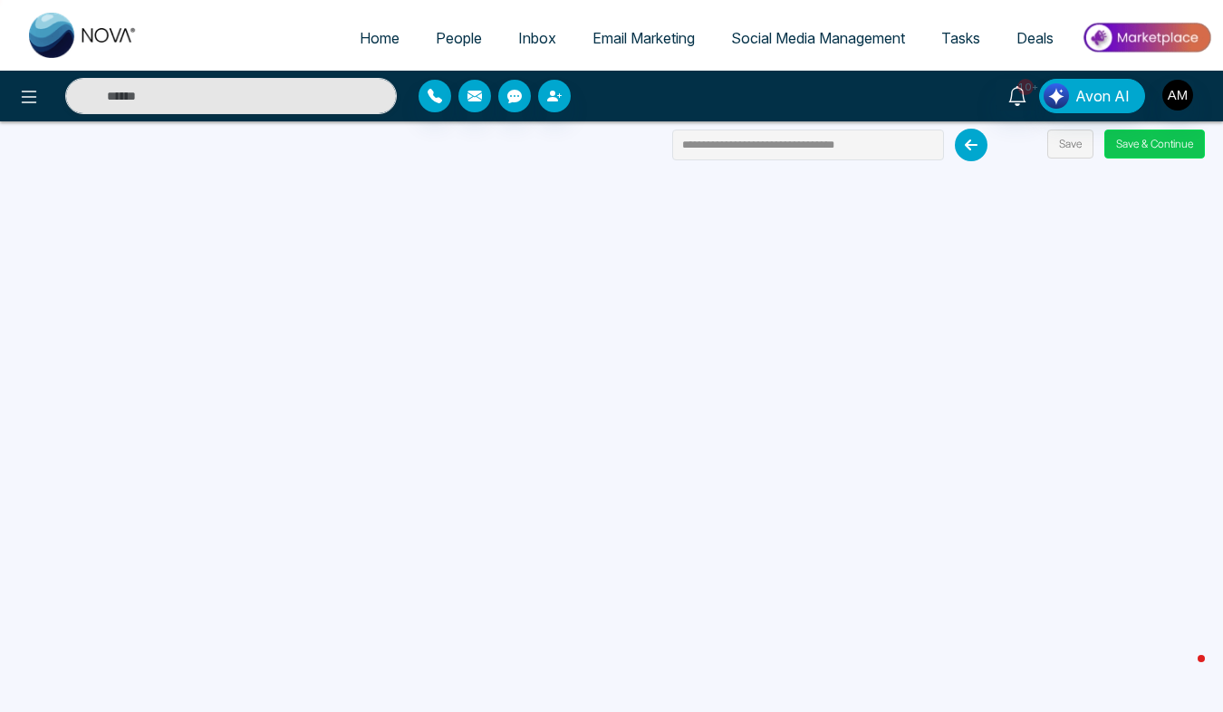
click at [1154, 143] on button "Save & Continue" at bounding box center [1155, 144] width 101 height 29
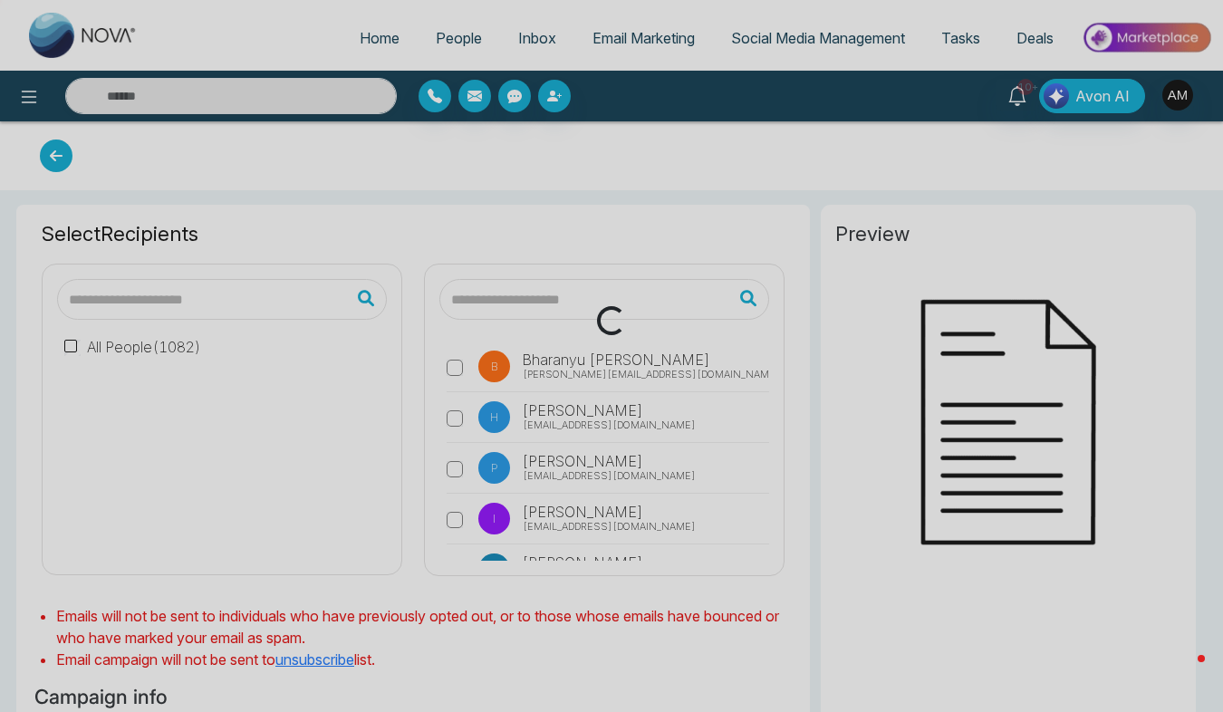
type input "**********"
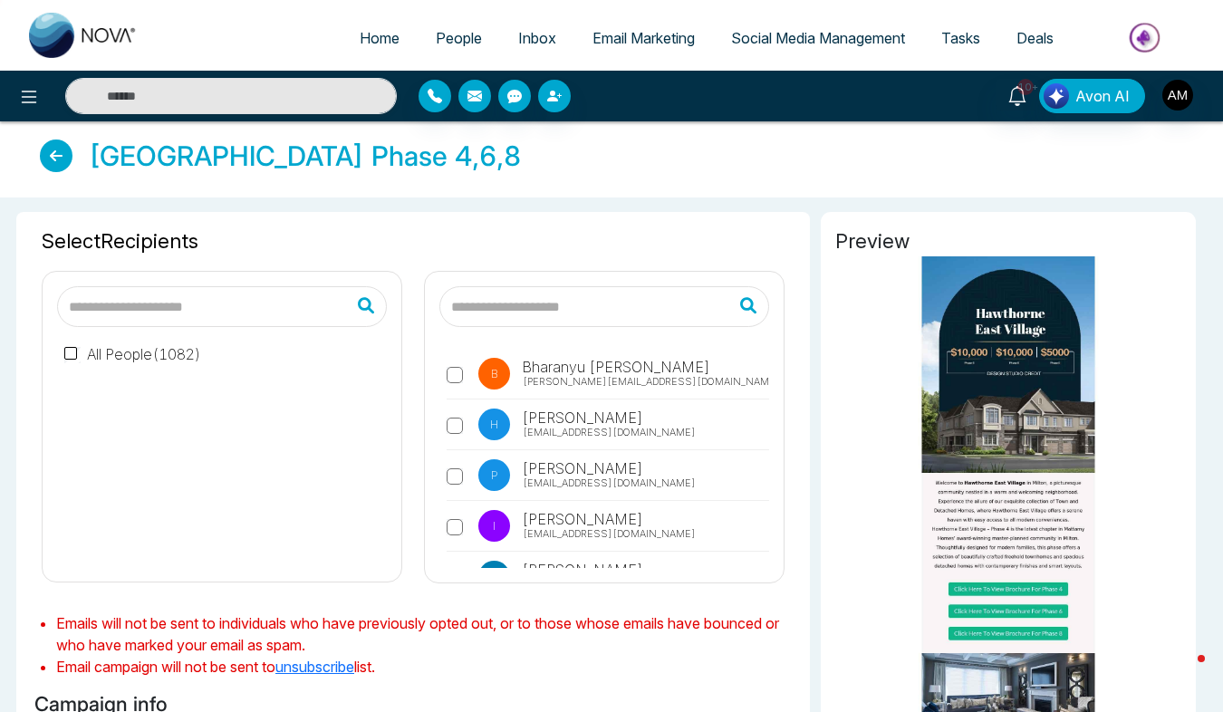
click at [120, 360] on label "All People ( 1082 )" at bounding box center [132, 354] width 137 height 22
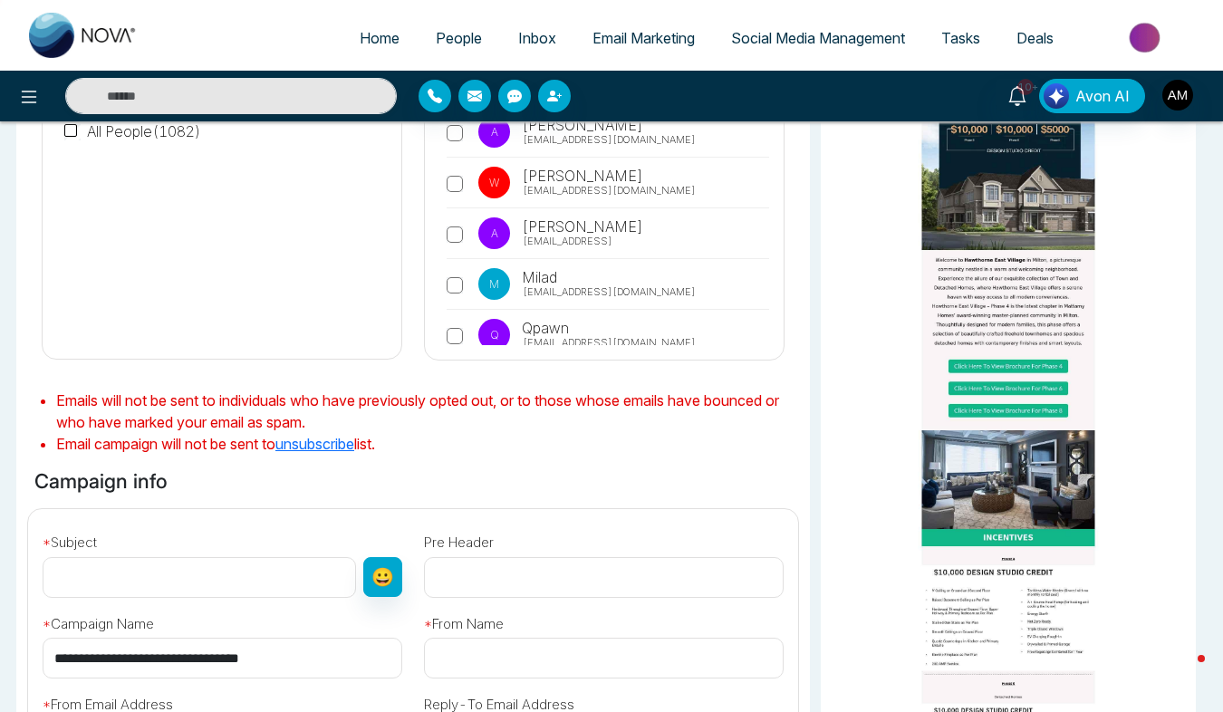
scroll to position [239, 0]
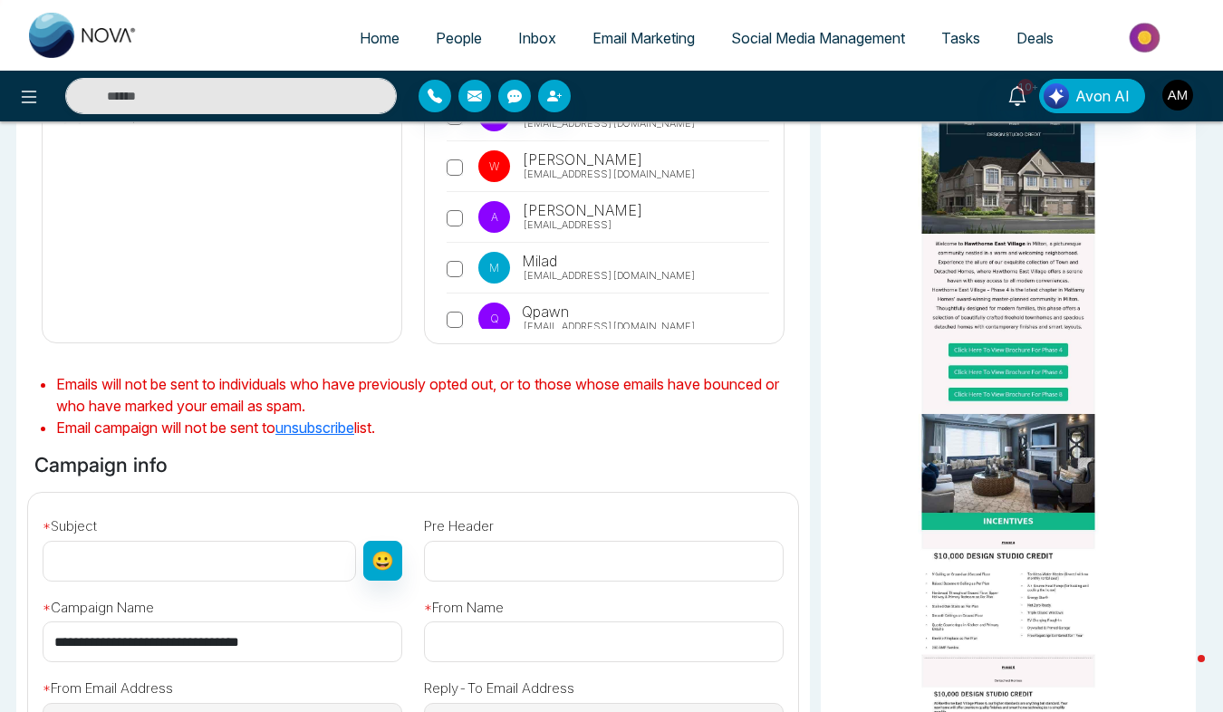
click at [231, 575] on input "text" at bounding box center [200, 561] width 314 height 41
paste input "**********"
type input "**********"
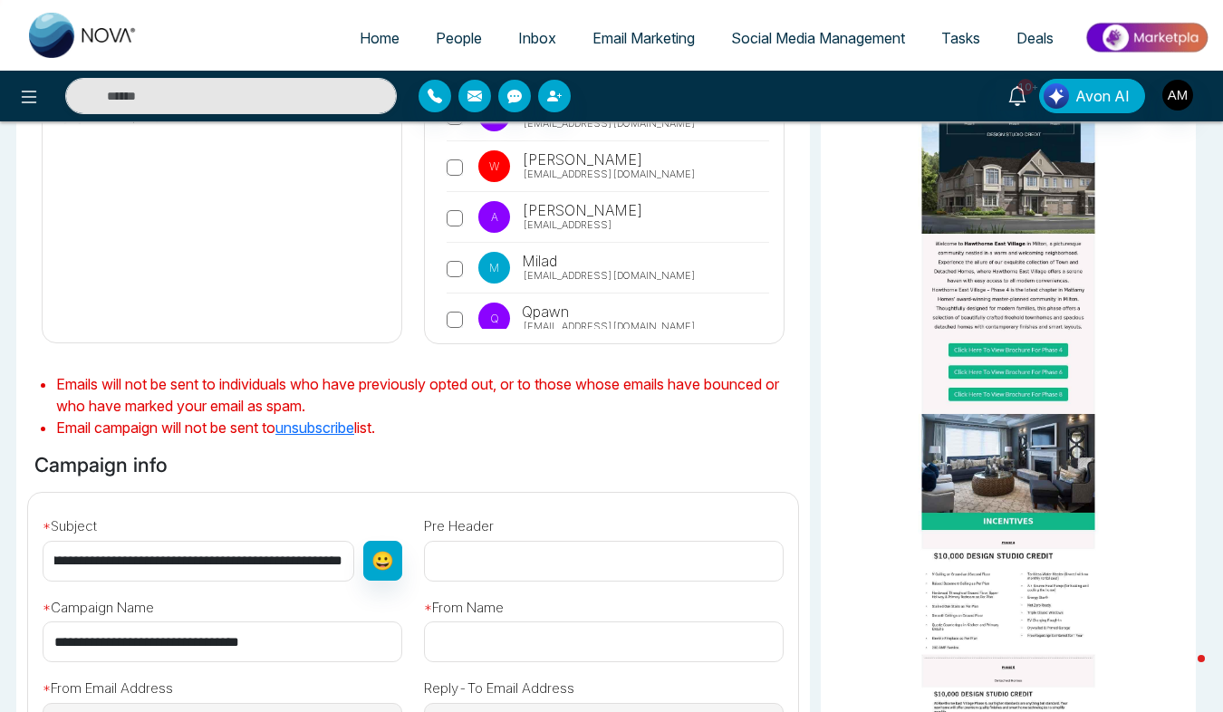
click at [488, 544] on input "text" at bounding box center [604, 561] width 360 height 41
type input "**********"
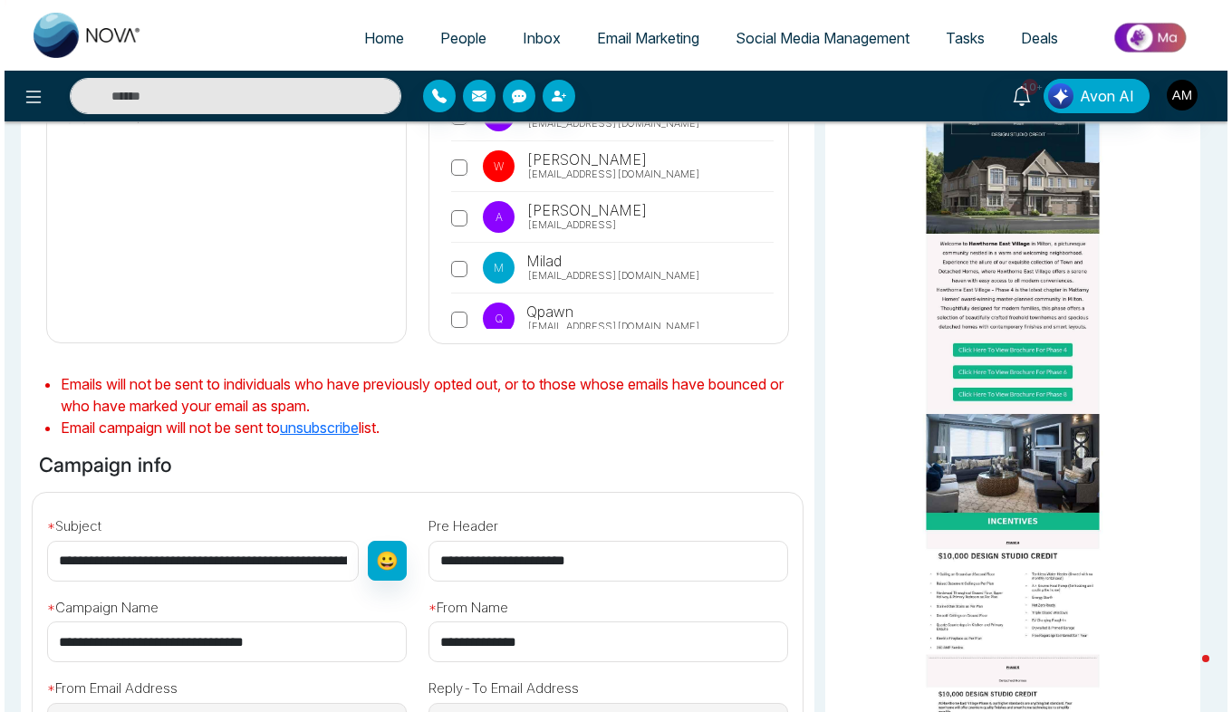
scroll to position [568, 0]
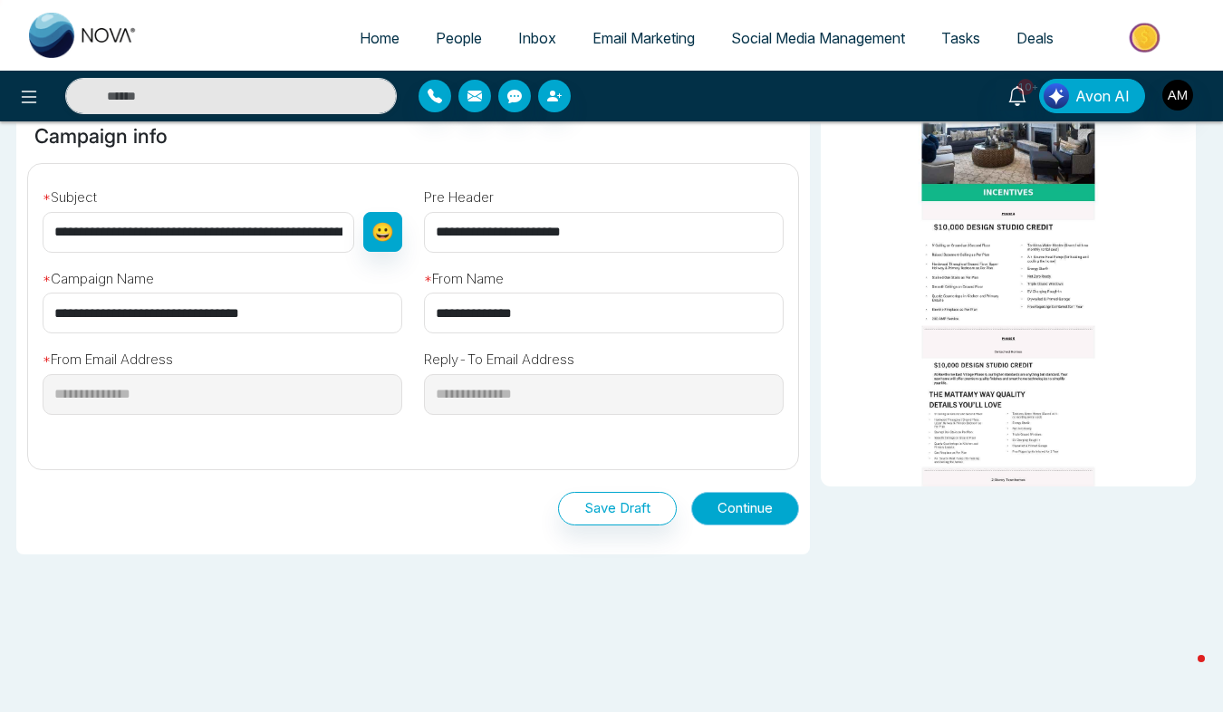
click at [750, 509] on button "Continue" at bounding box center [745, 509] width 108 height 34
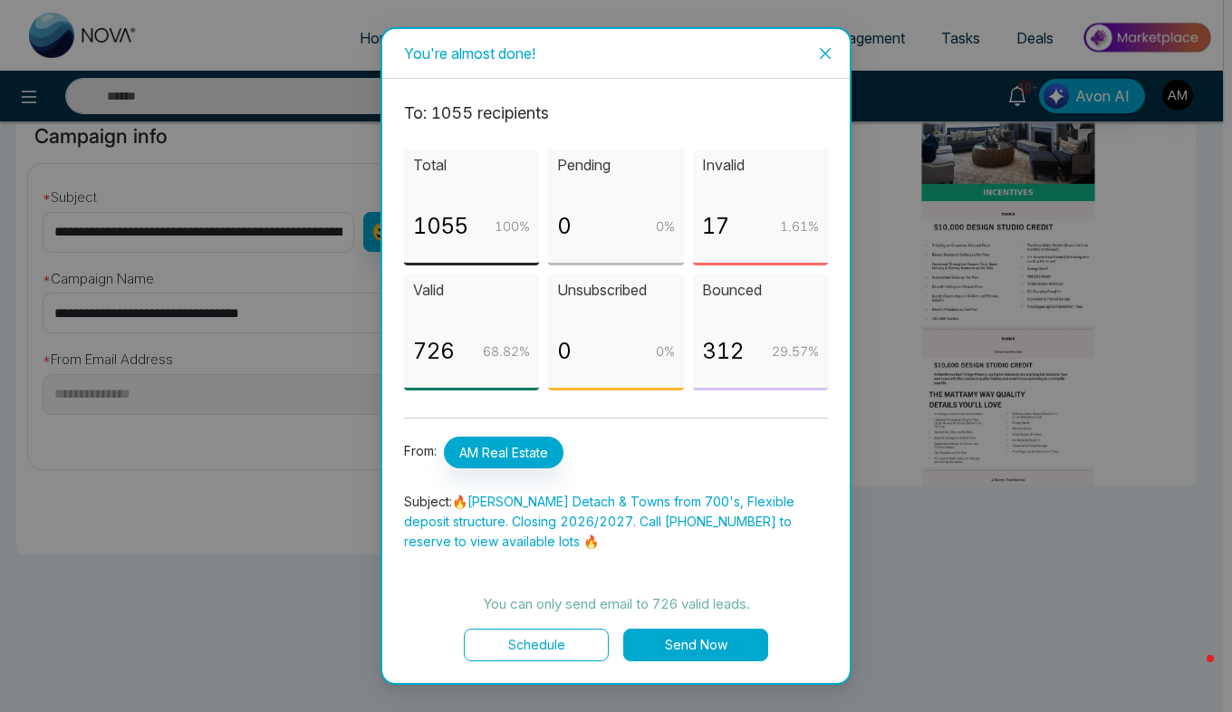
click at [715, 633] on button "Send Now" at bounding box center [695, 645] width 145 height 33
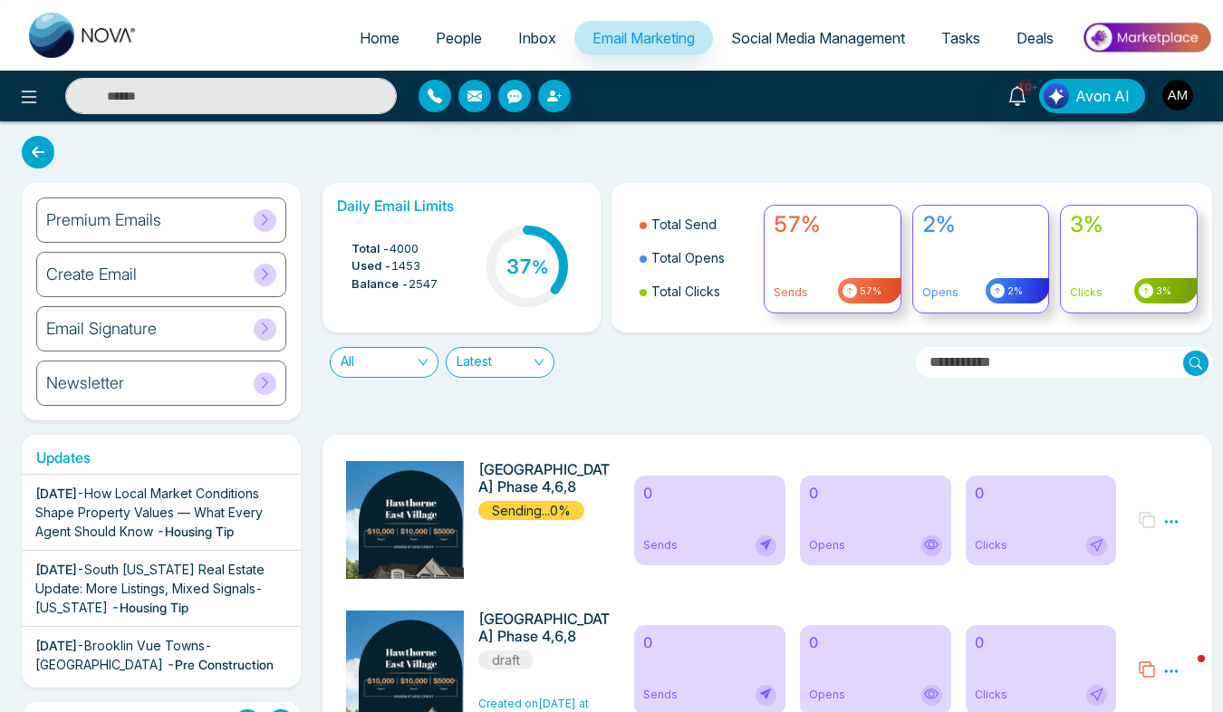
click at [275, 215] on span at bounding box center [265, 220] width 23 height 23
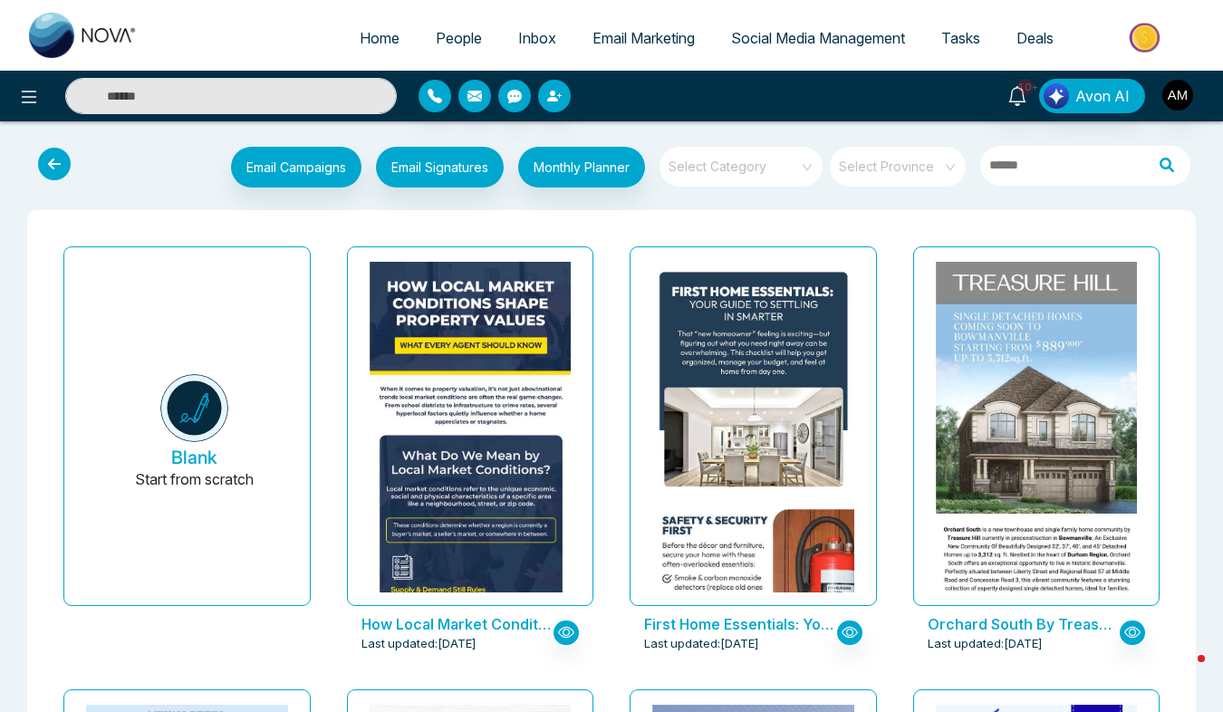
click at [739, 168] on input "search" at bounding box center [735, 160] width 130 height 27
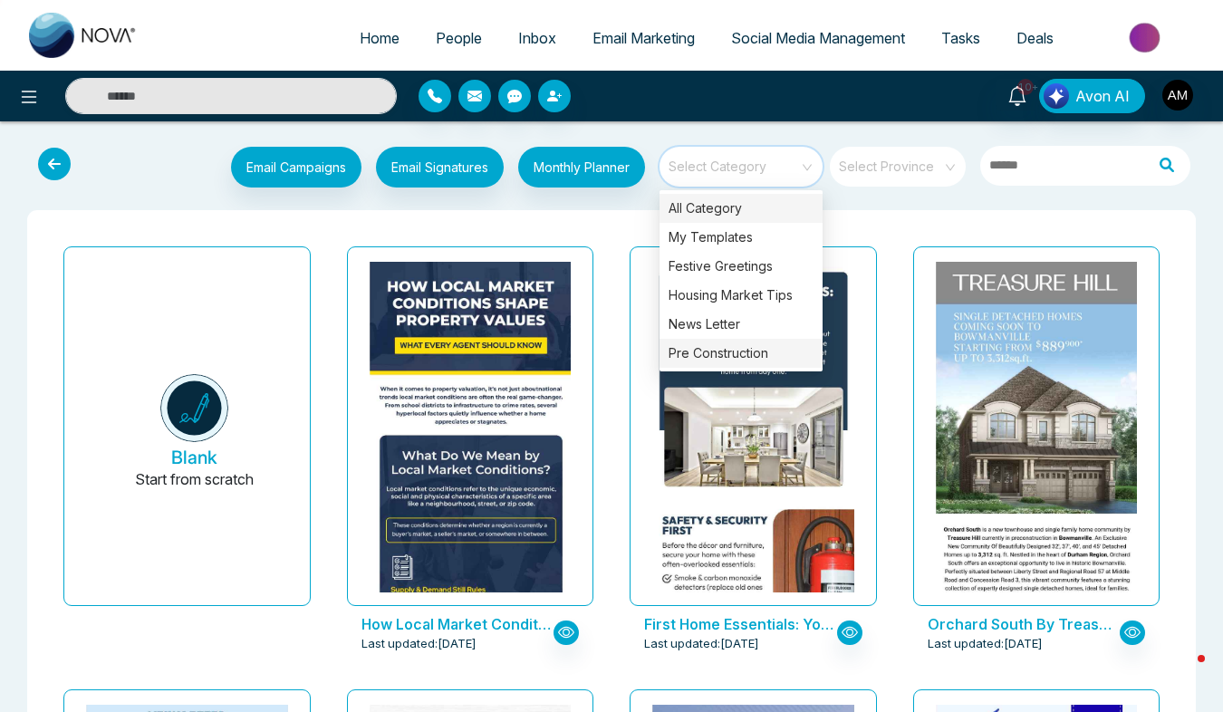
click at [739, 341] on div "Pre Construction" at bounding box center [741, 353] width 163 height 29
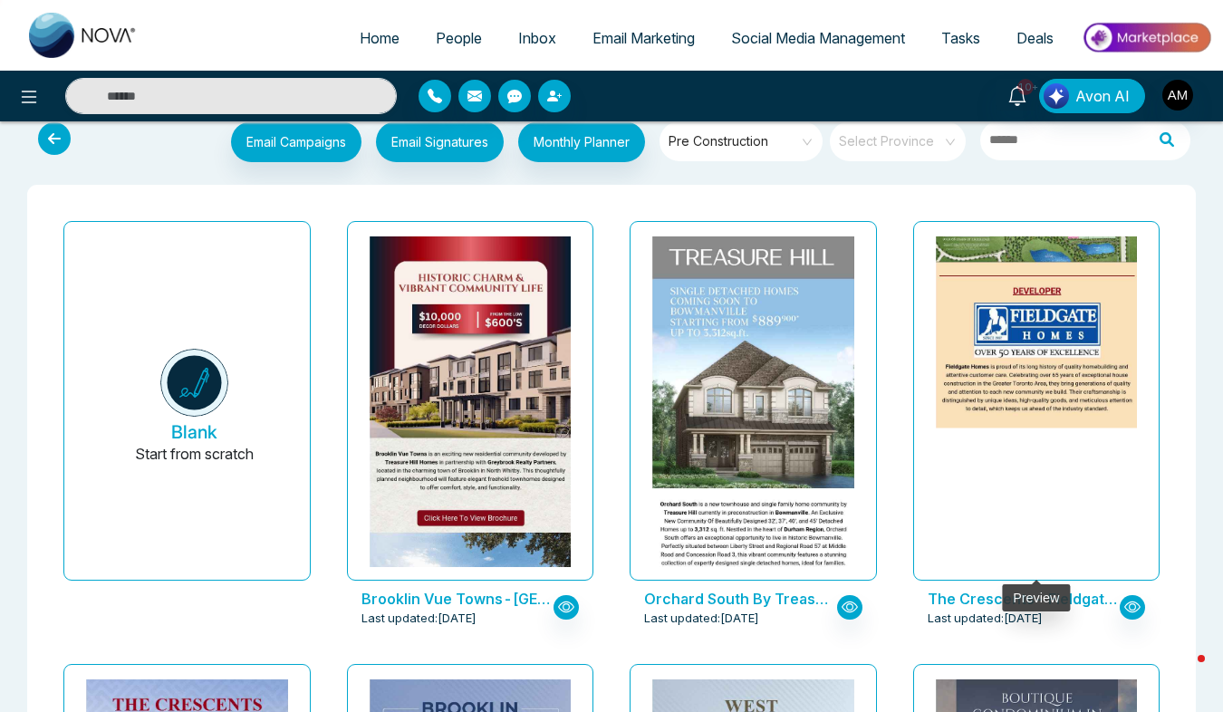
scroll to position [24, 0]
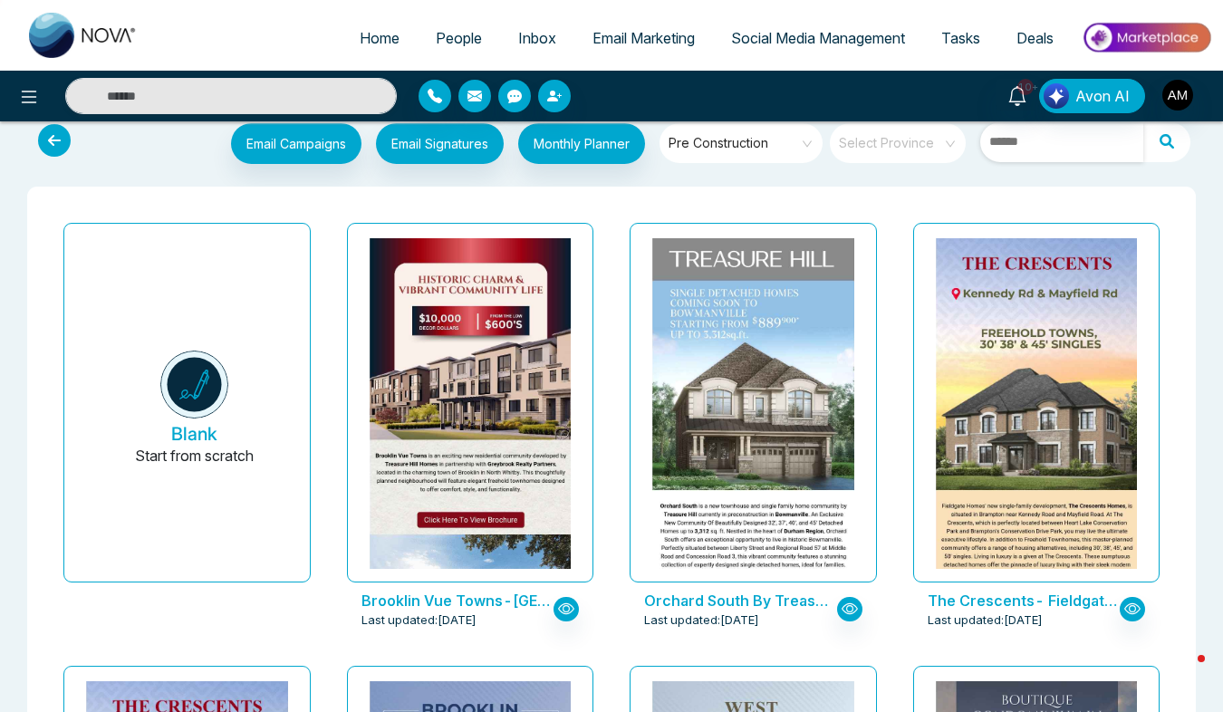
click at [1033, 151] on input "text" at bounding box center [1061, 142] width 163 height 40
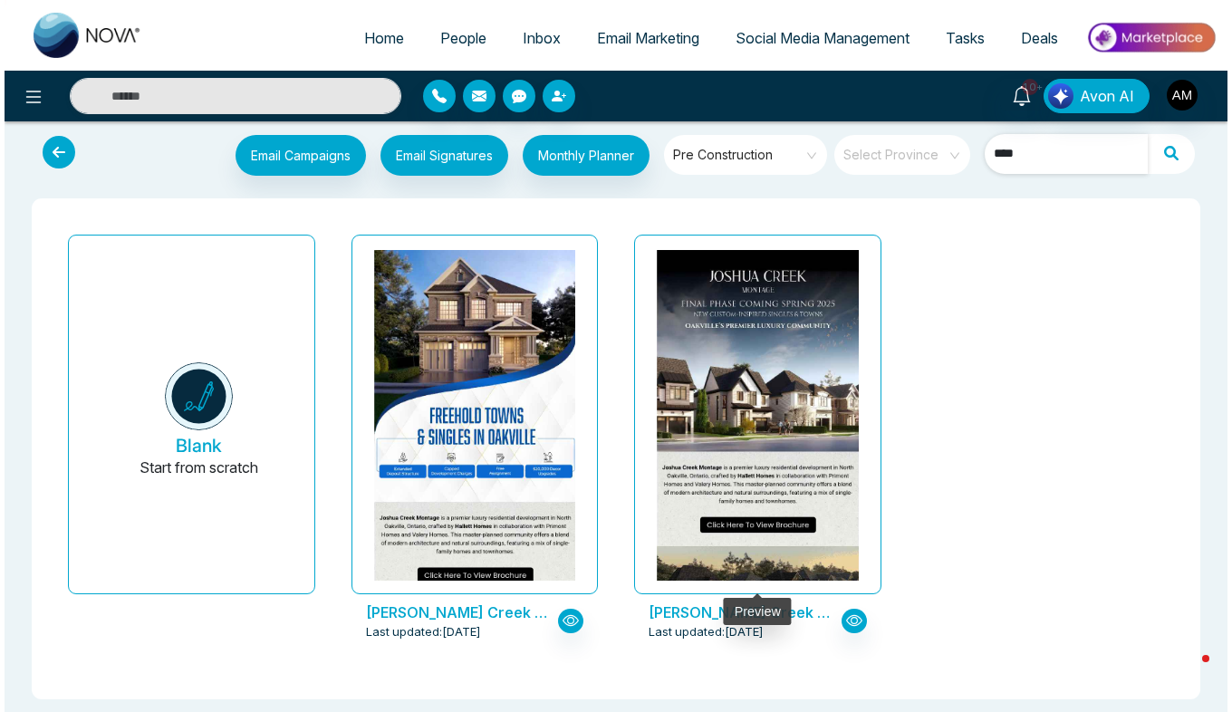
scroll to position [20, 0]
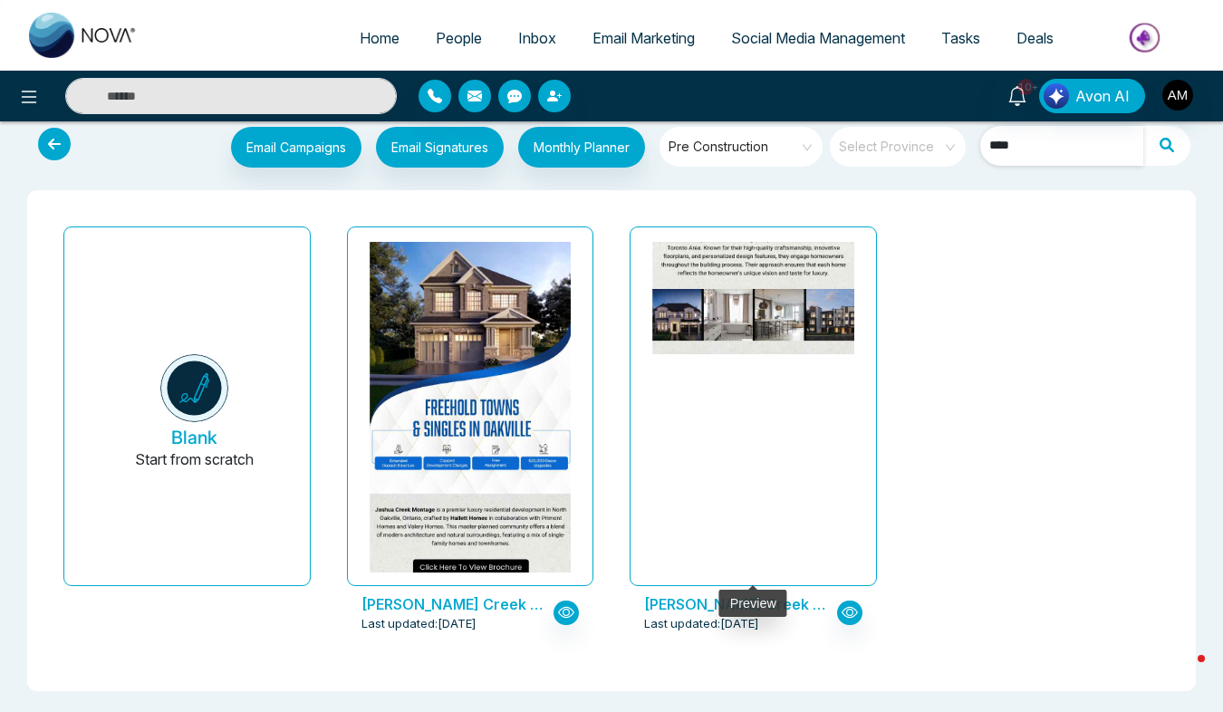
type input "****"
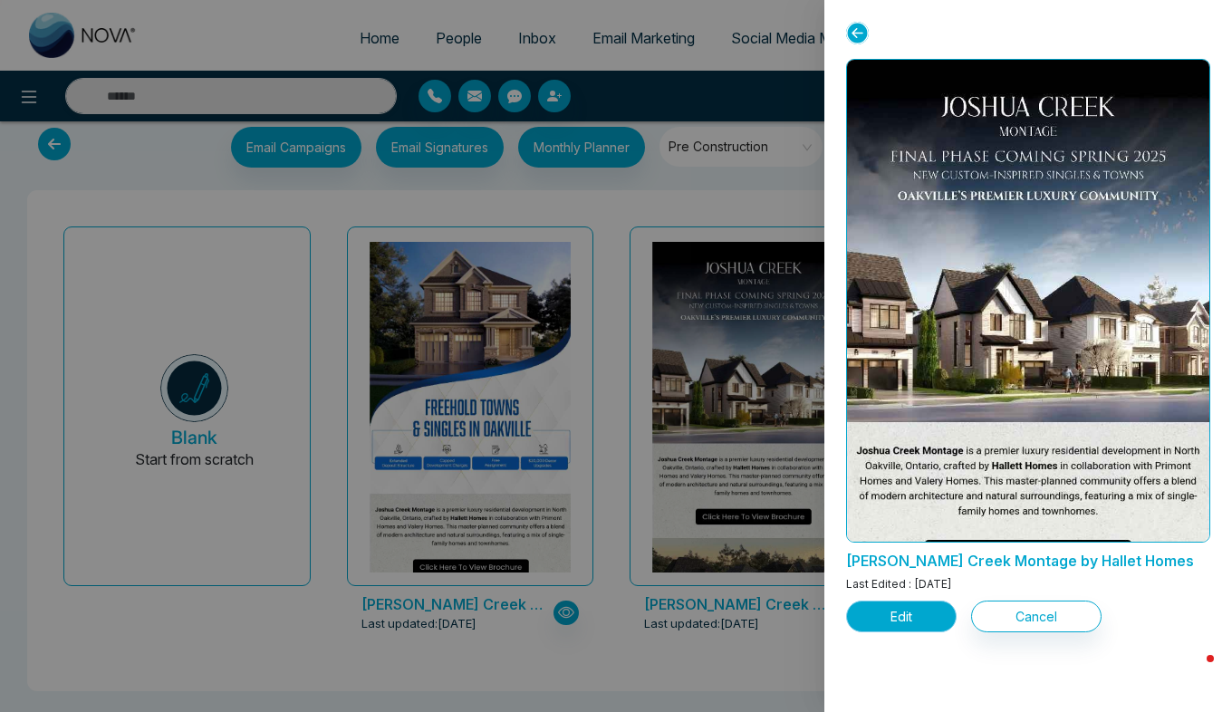
click at [909, 627] on button "Edit" at bounding box center [901, 617] width 111 height 32
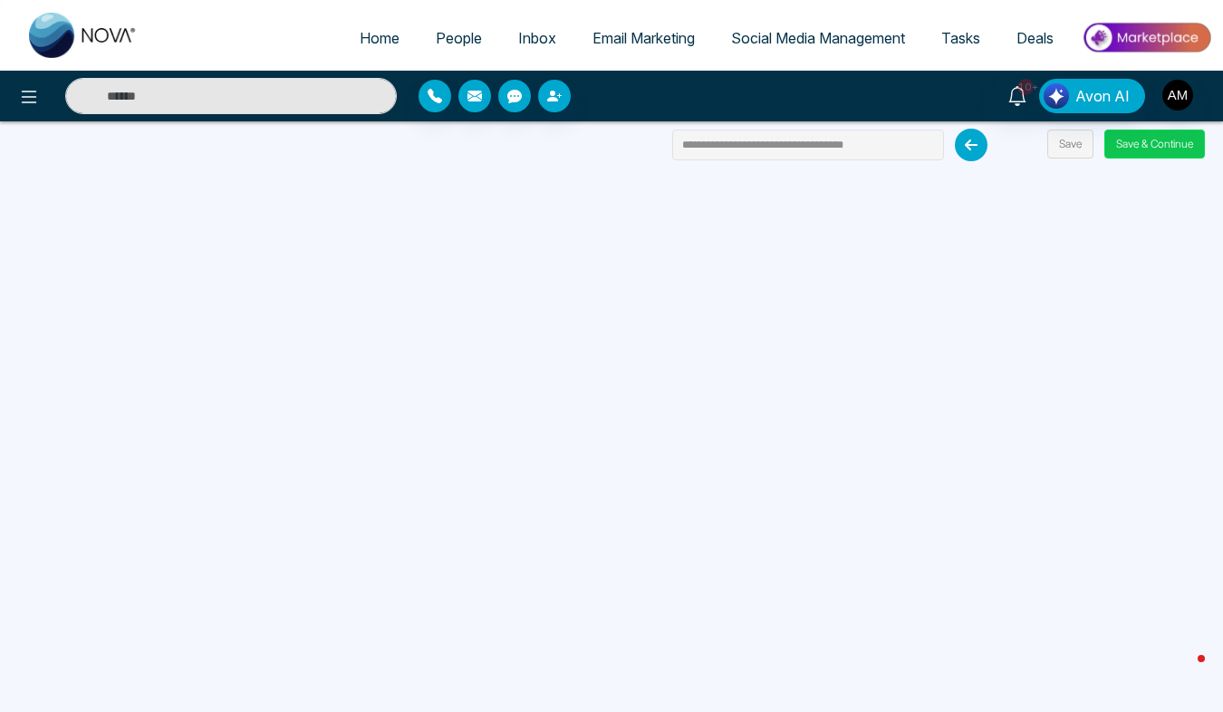
click at [1143, 133] on button "Save & Continue" at bounding box center [1155, 144] width 101 height 29
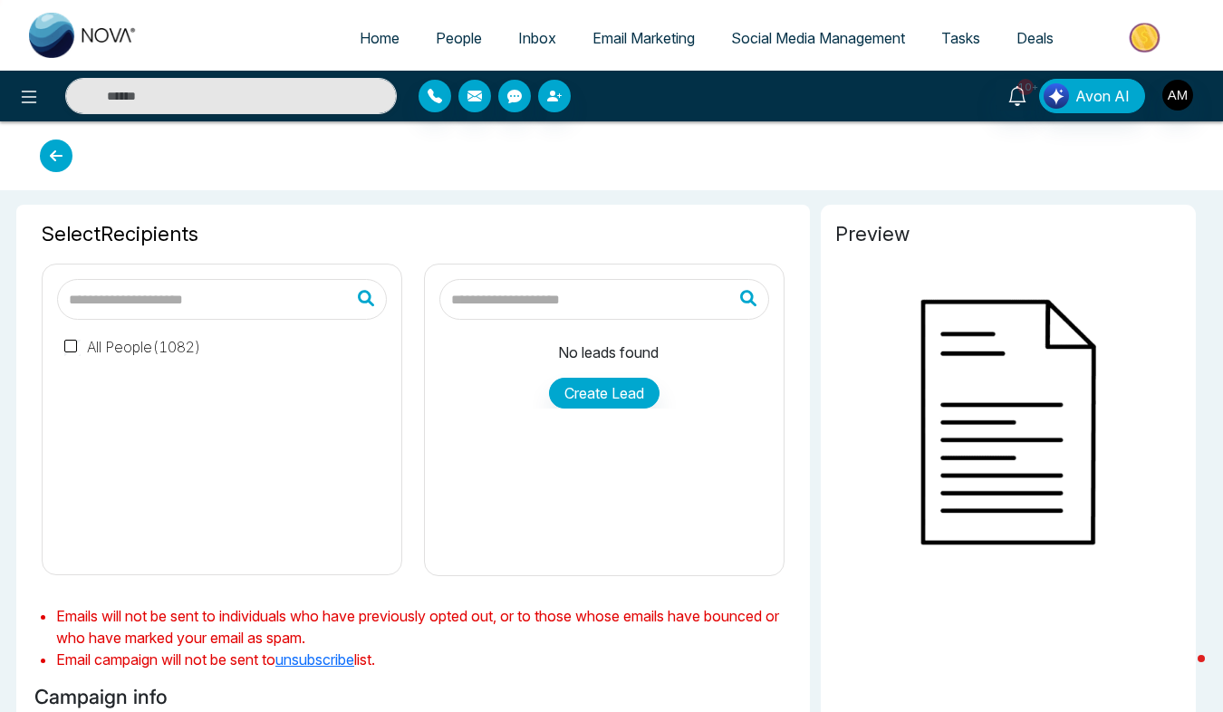
type input "**********"
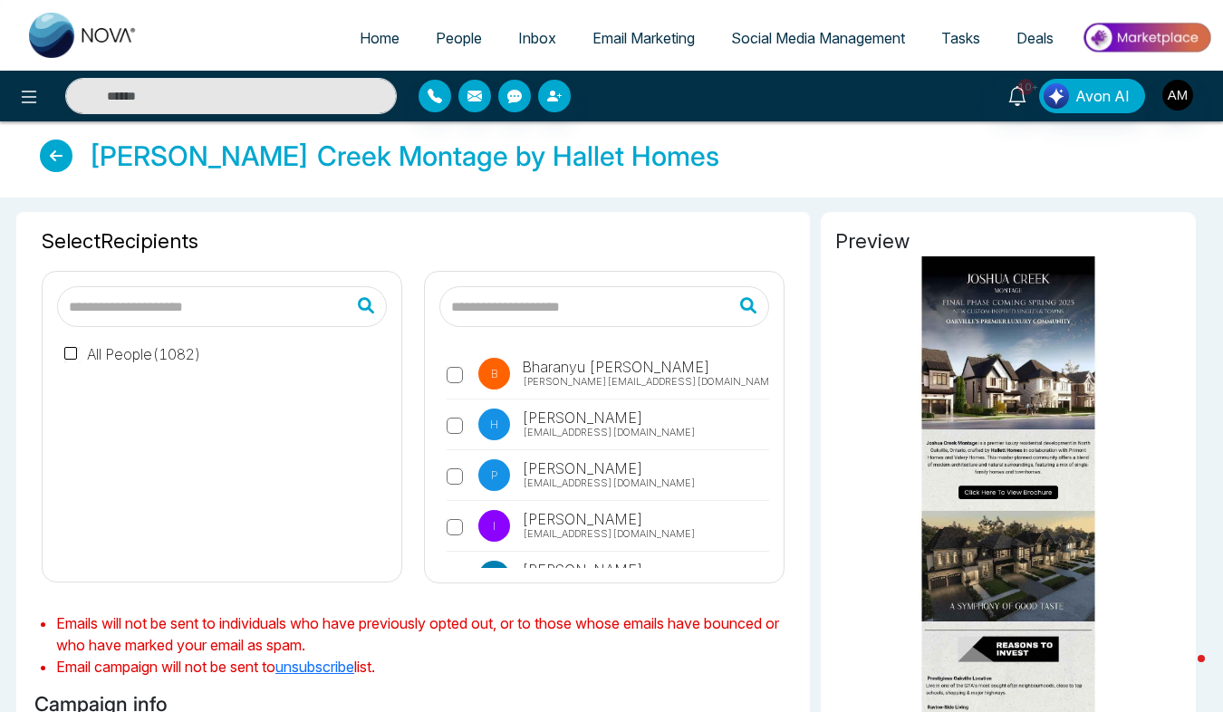
click at [116, 345] on label "All People ( 1082 )" at bounding box center [132, 354] width 137 height 22
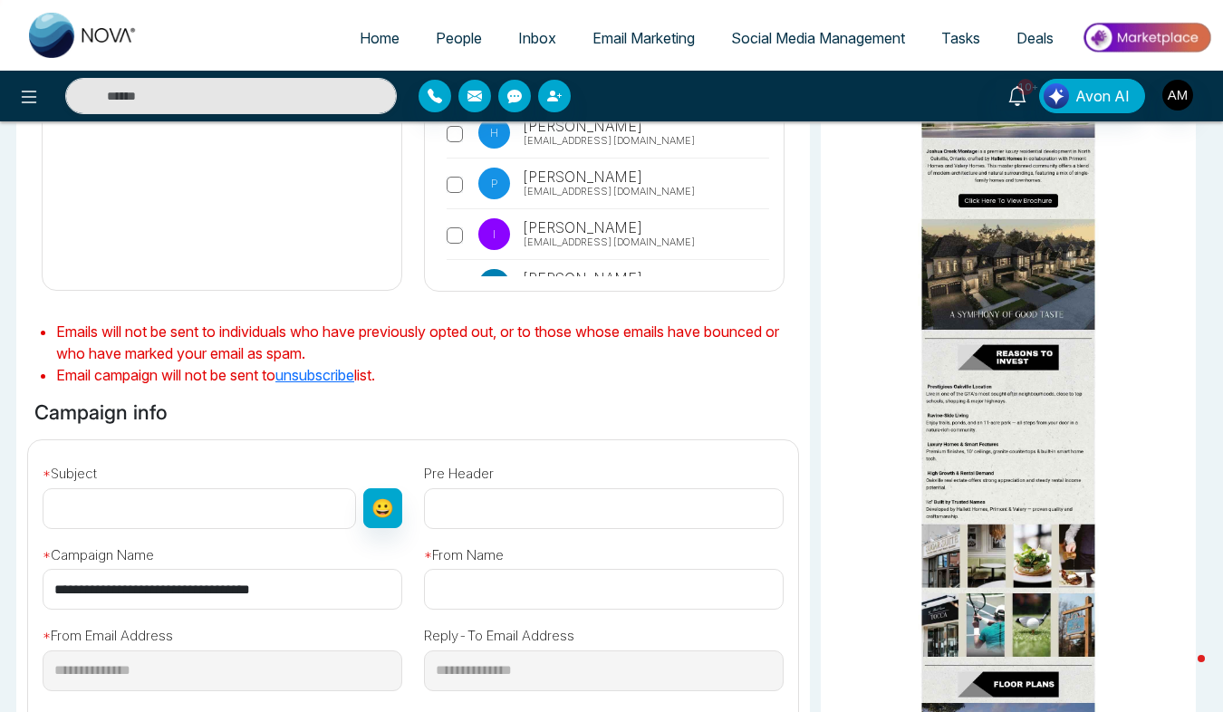
scroll to position [304, 0]
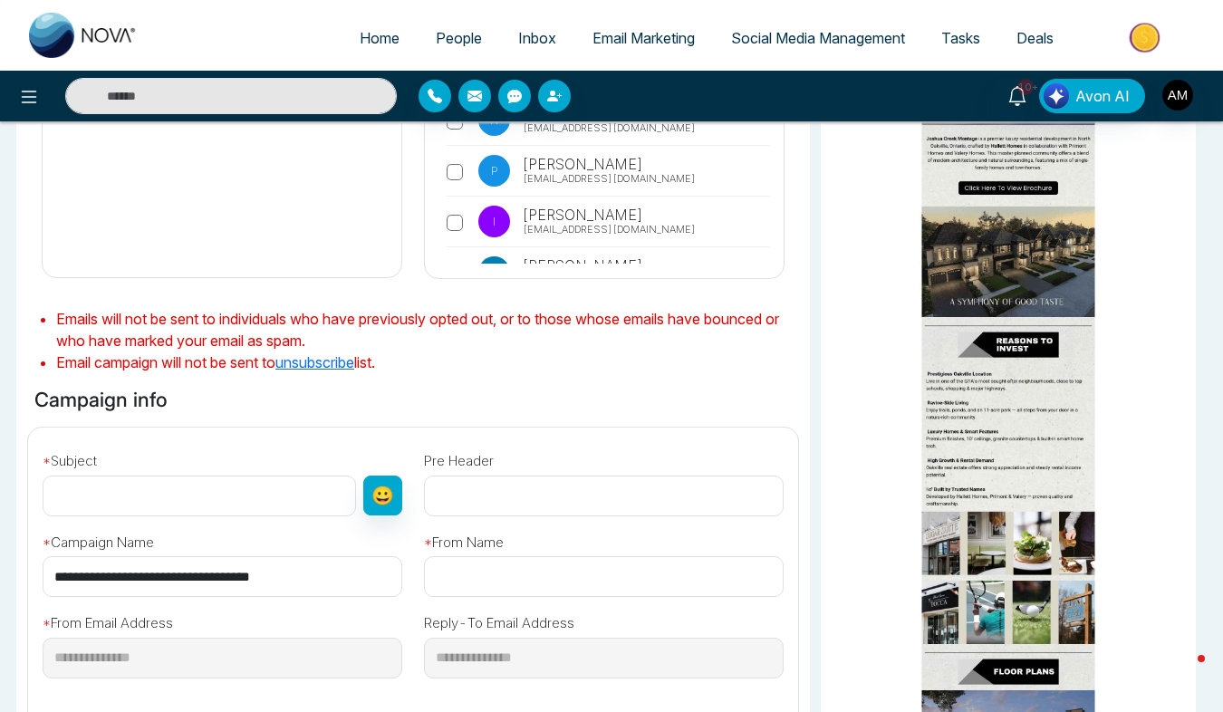
click at [231, 509] on input "text" at bounding box center [200, 496] width 314 height 41
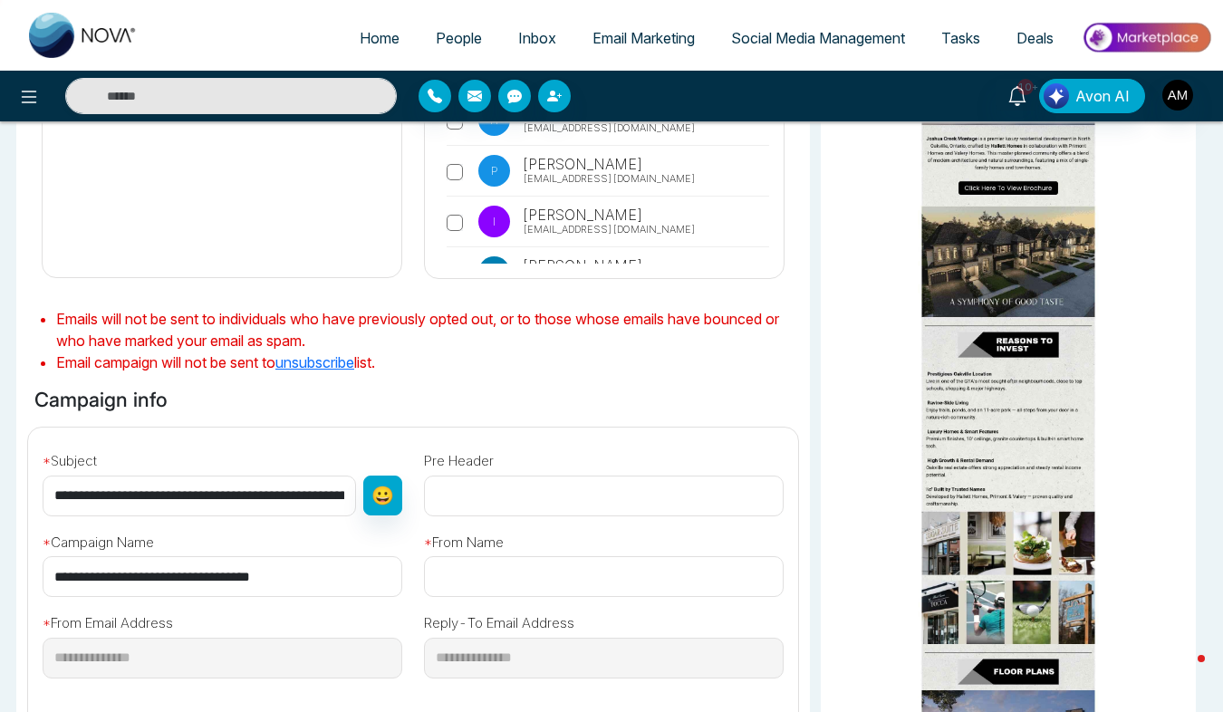
drag, startPoint x: 167, startPoint y: 492, endPoint x: 107, endPoint y: 491, distance: 59.8
click at [107, 491] on input "**********" at bounding box center [200, 496] width 314 height 41
type input "**********"
click at [488, 514] on input "text" at bounding box center [604, 496] width 360 height 41
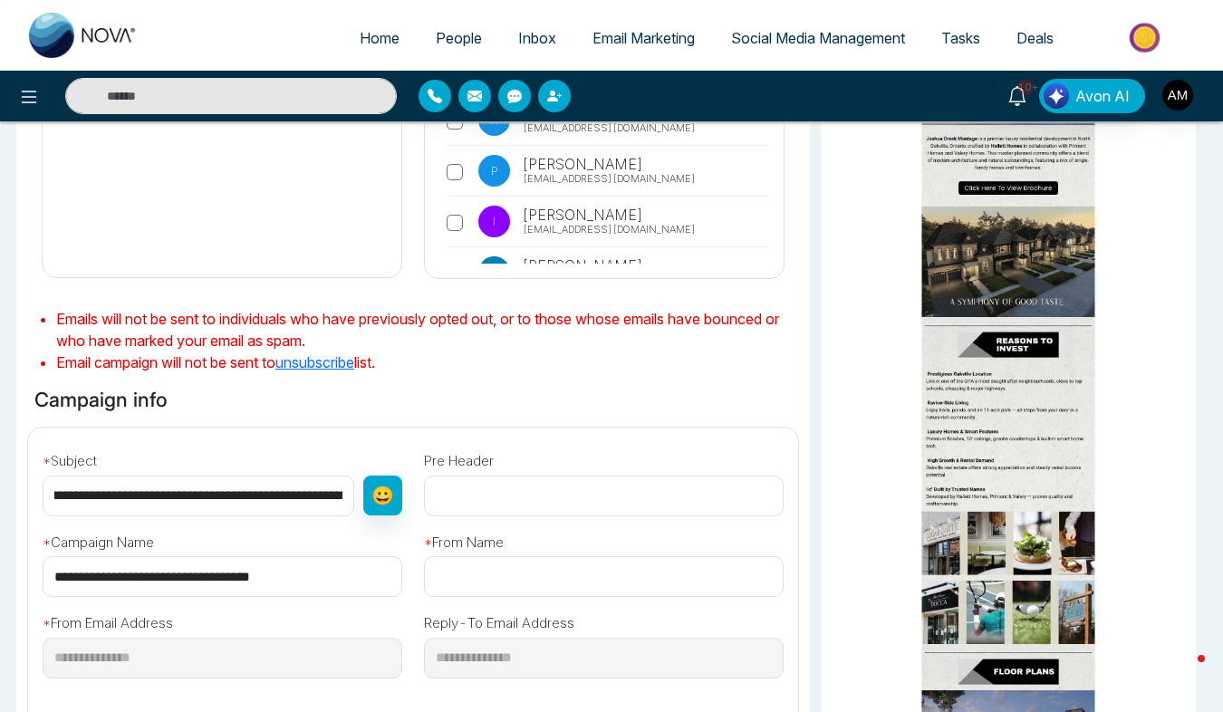
scroll to position [0, 0]
type input "**********"
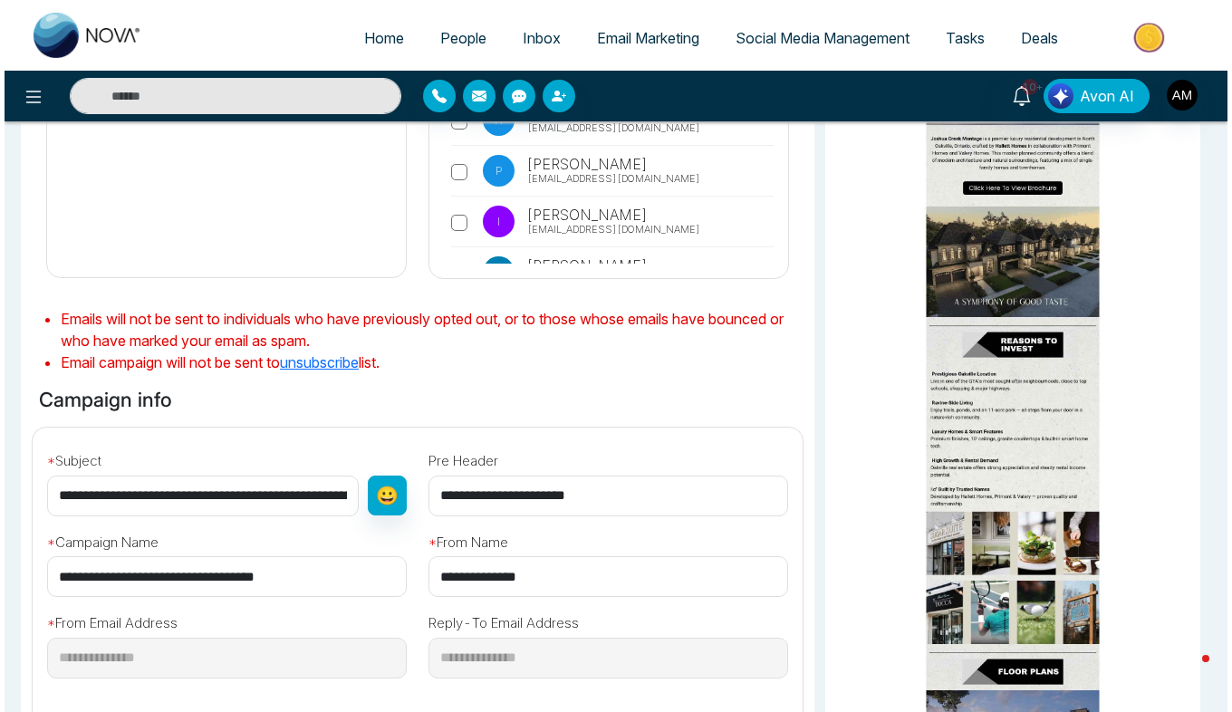
scroll to position [568, 0]
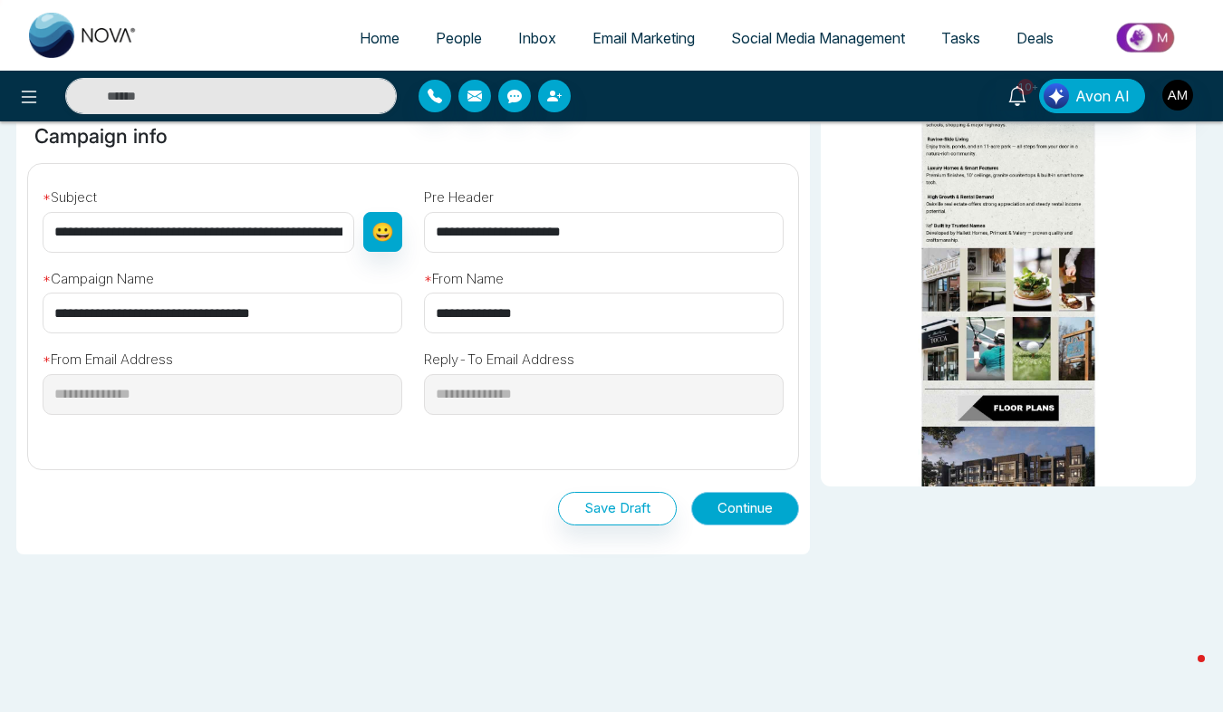
click at [744, 513] on button "Continue" at bounding box center [745, 509] width 108 height 34
